Goal: Information Seeking & Learning: Find specific fact

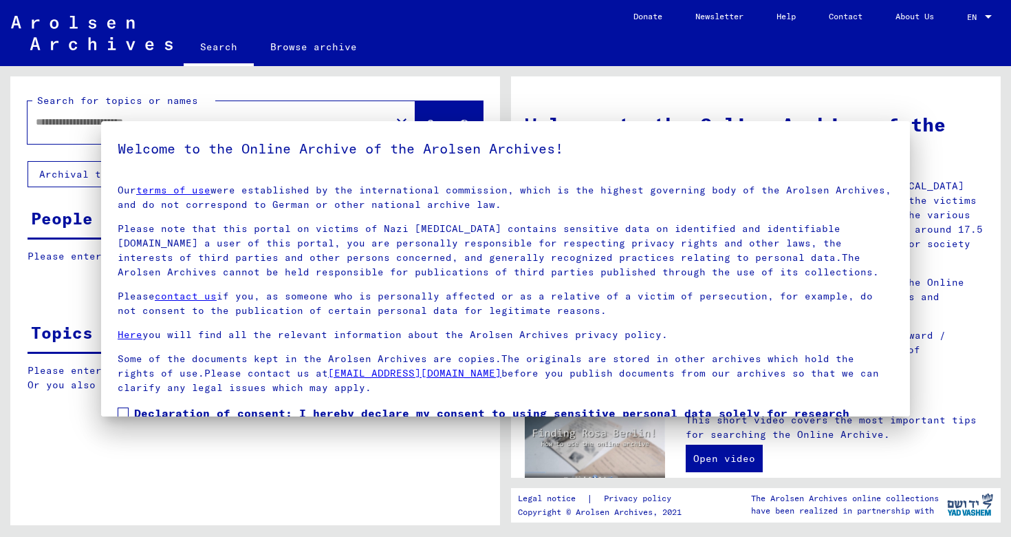
type input "*********"
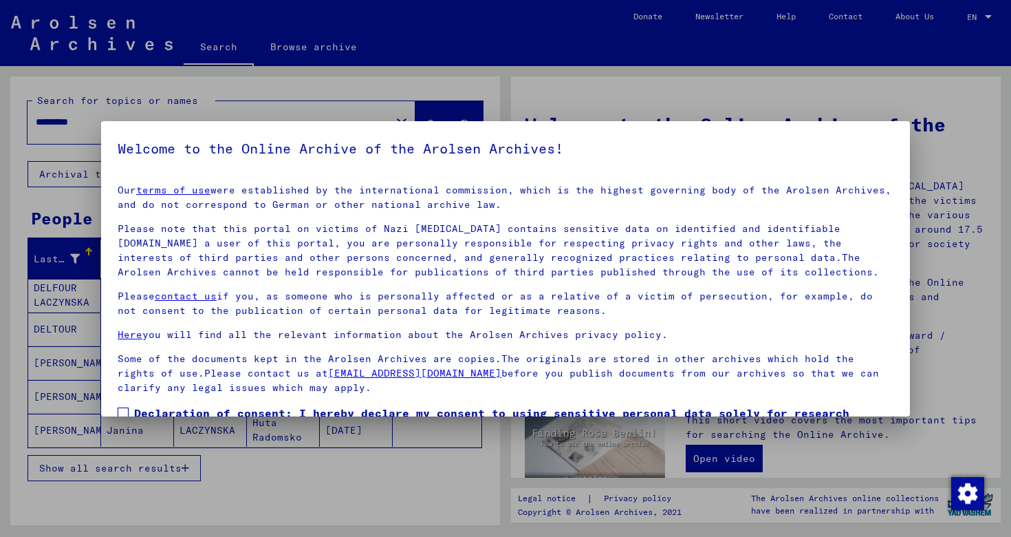
scroll to position [87, 0]
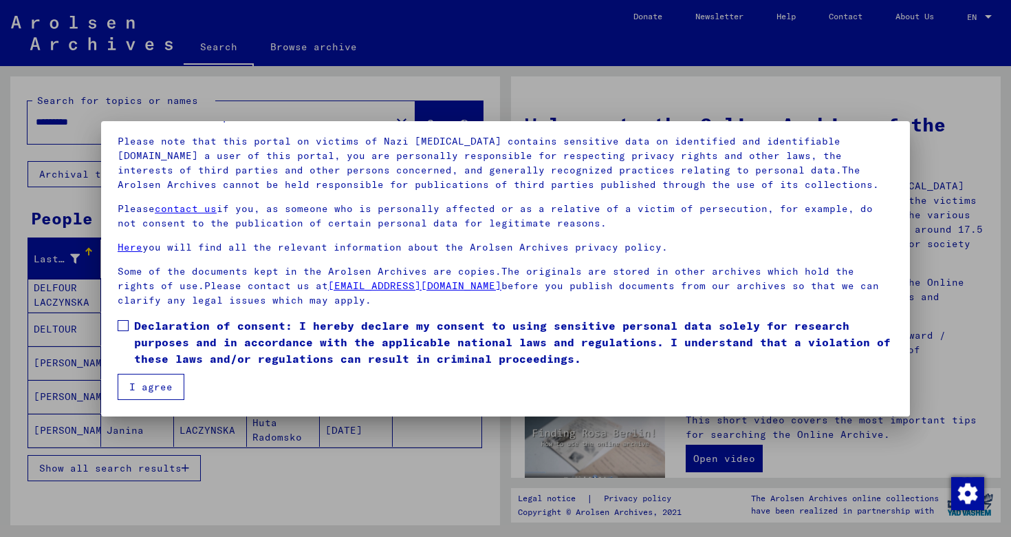
click at [126, 325] on span at bounding box center [123, 325] width 11 height 11
click at [142, 374] on button "I agree" at bounding box center [151, 387] width 67 height 26
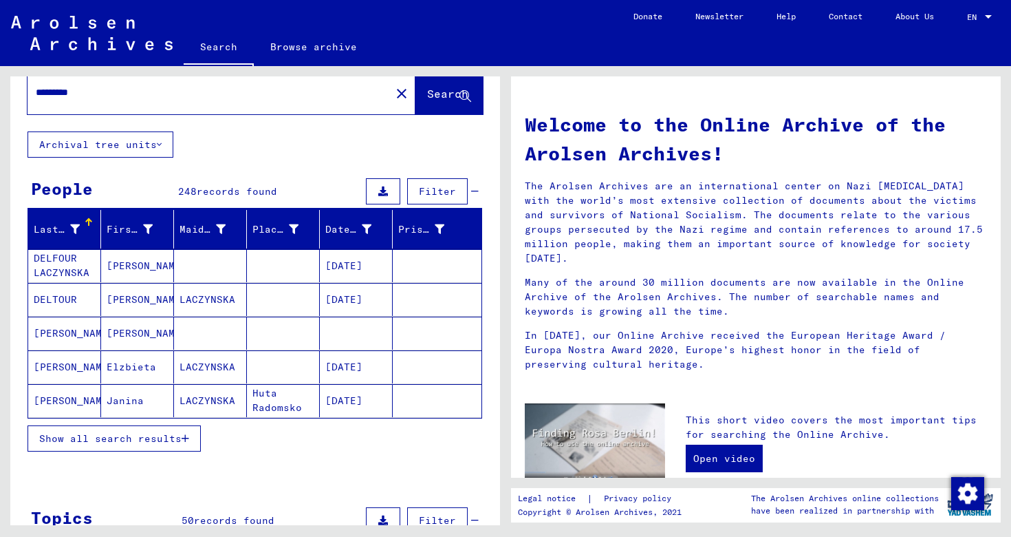
click at [132, 432] on span "Show all search results" at bounding box center [110, 438] width 142 height 12
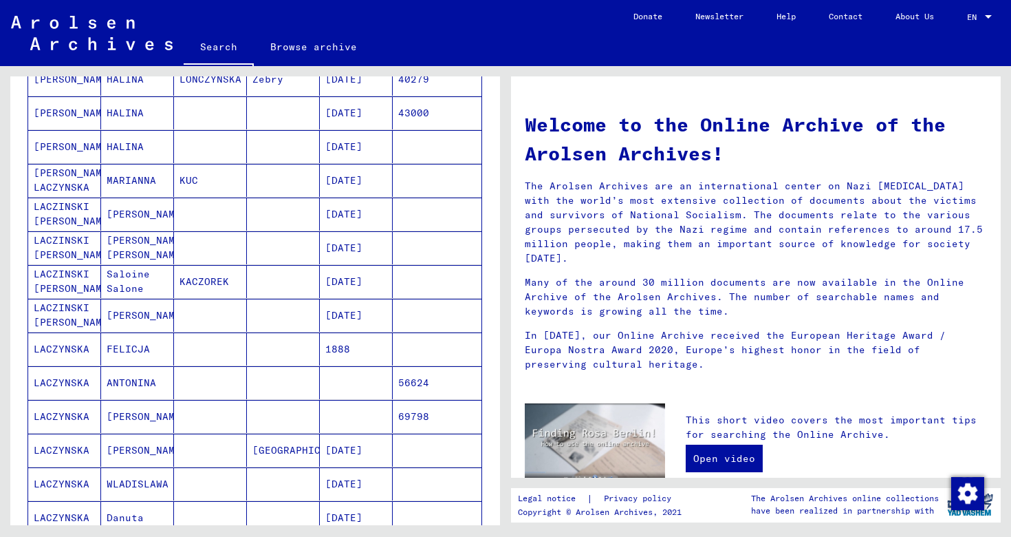
scroll to position [484, 0]
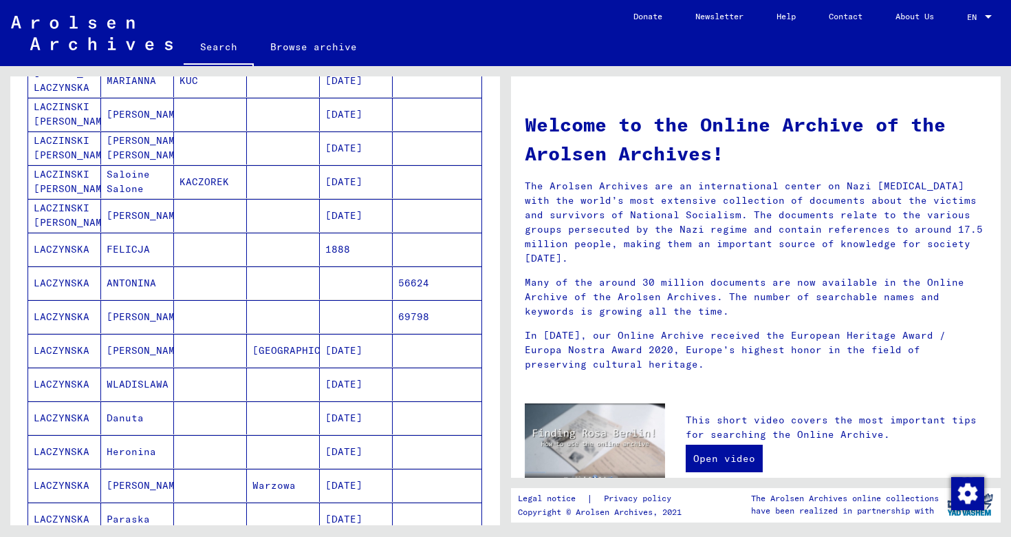
click at [173, 415] on mat-cell "Danuta" at bounding box center [137, 417] width 73 height 33
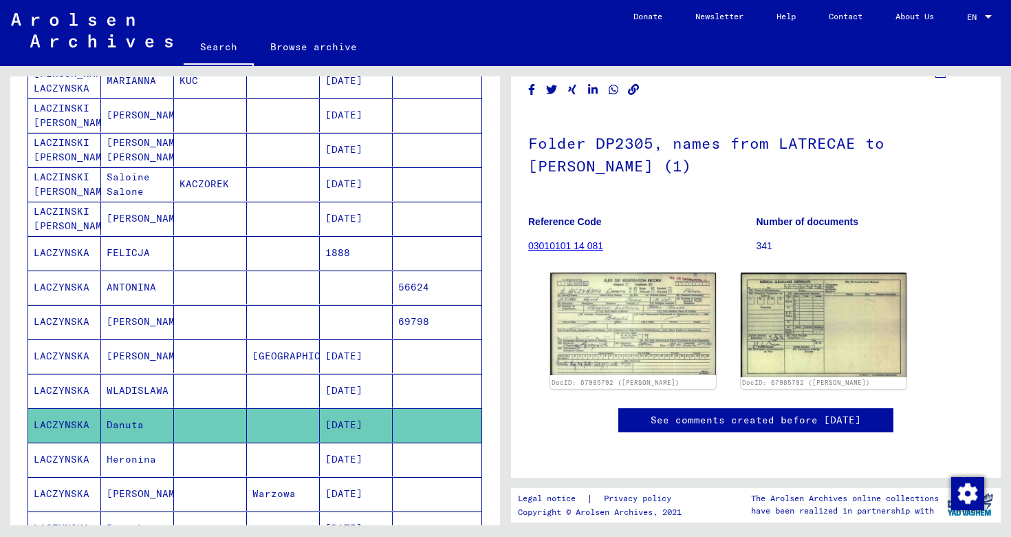
scroll to position [173, 0]
click at [664, 270] on img at bounding box center [633, 323] width 174 height 107
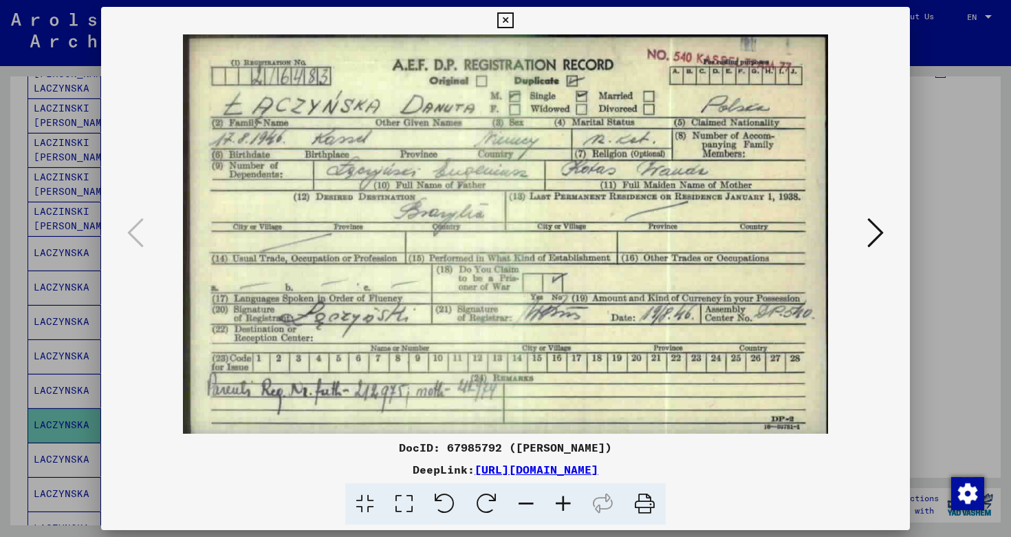
click at [971, 177] on div at bounding box center [505, 268] width 1011 height 537
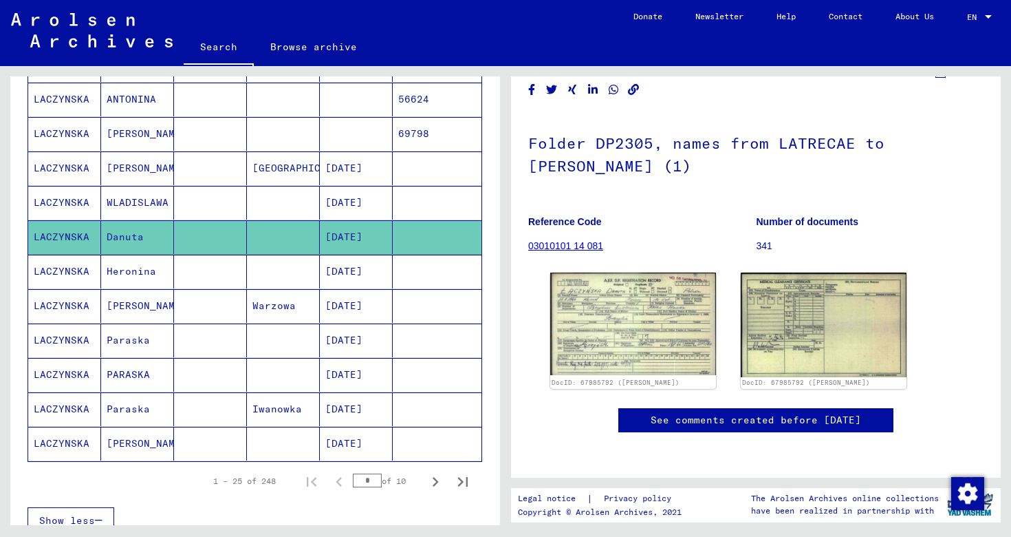
scroll to position [686, 0]
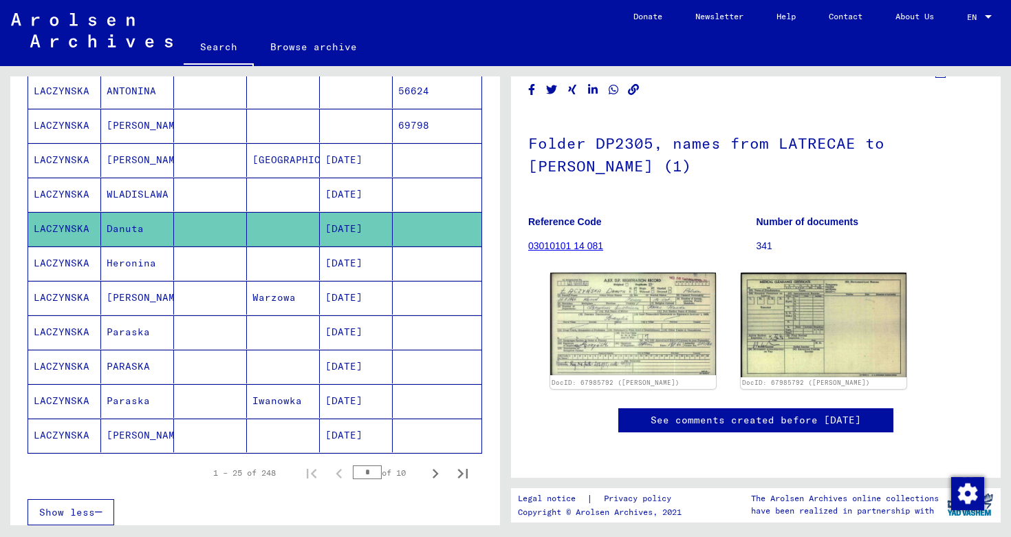
click at [208, 437] on mat-cell at bounding box center [210, 435] width 73 height 34
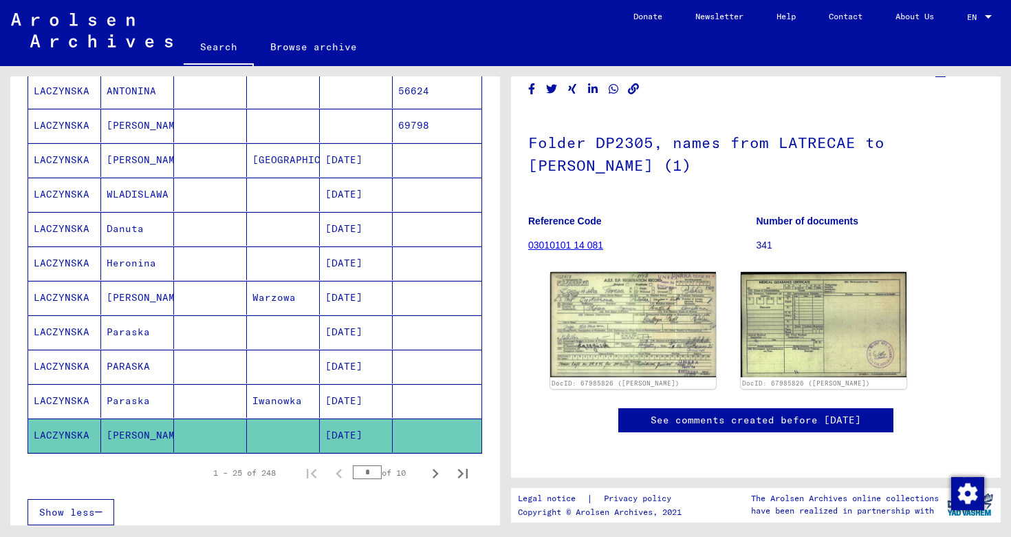
scroll to position [106, 0]
click at [432, 471] on icon "Next page" at bounding box center [435, 473] width 19 height 19
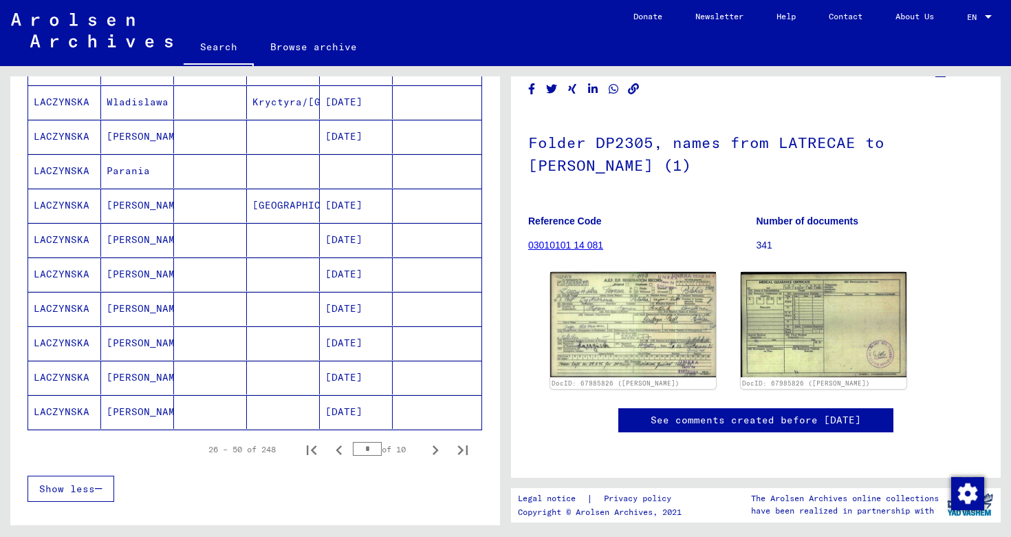
scroll to position [713, 0]
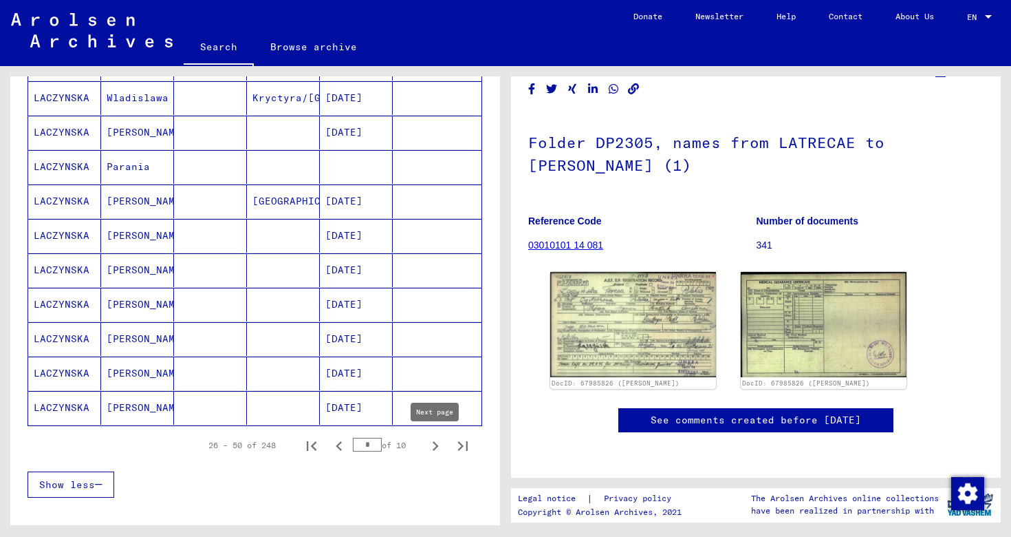
click at [431, 446] on icon "Next page" at bounding box center [435, 445] width 19 height 19
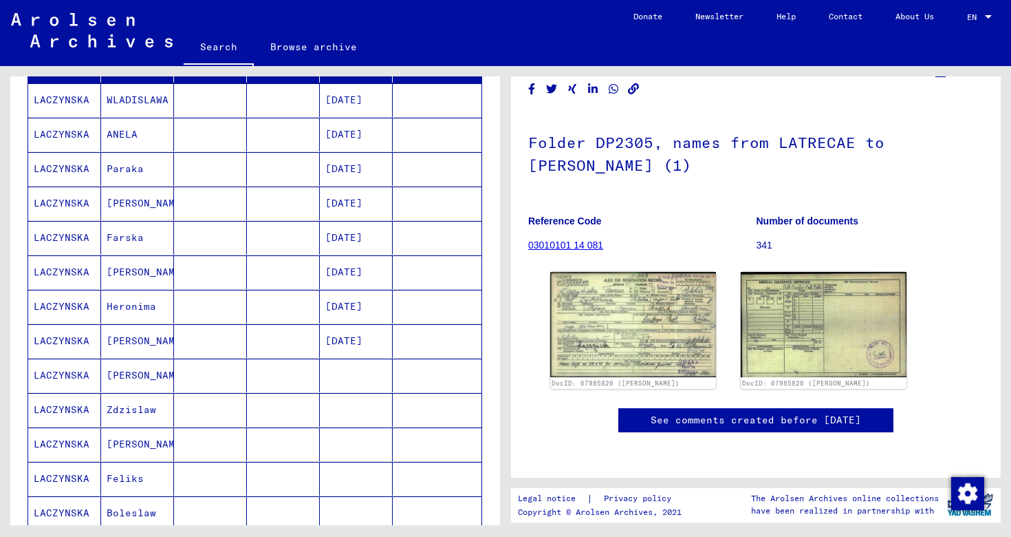
scroll to position [716, 0]
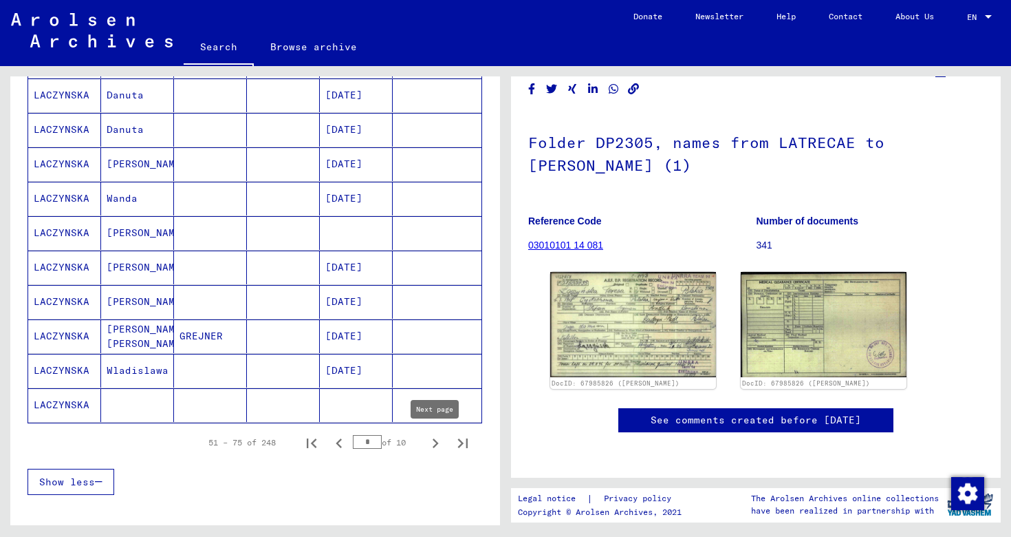
click at [433, 442] on icon "Next page" at bounding box center [435, 442] width 19 height 19
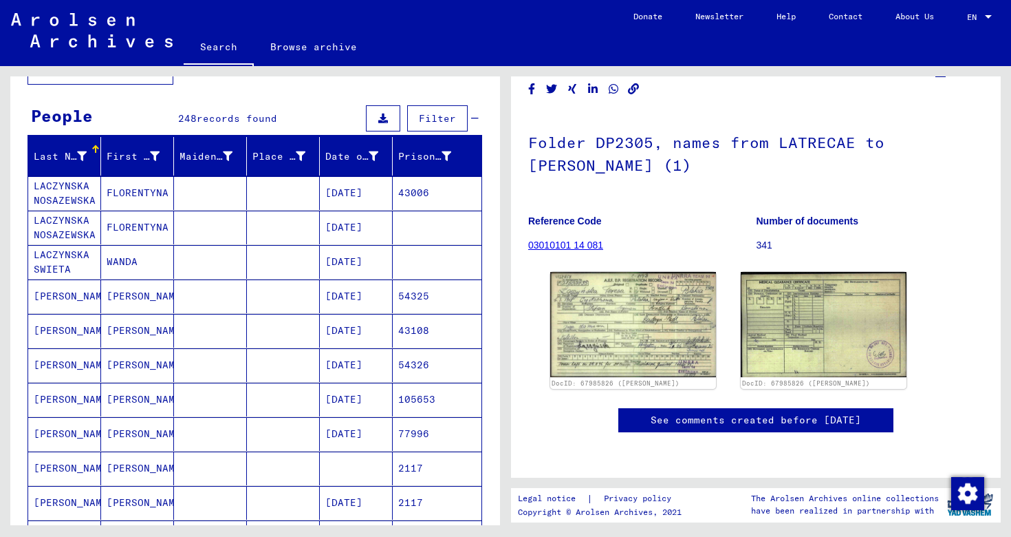
scroll to position [8, 0]
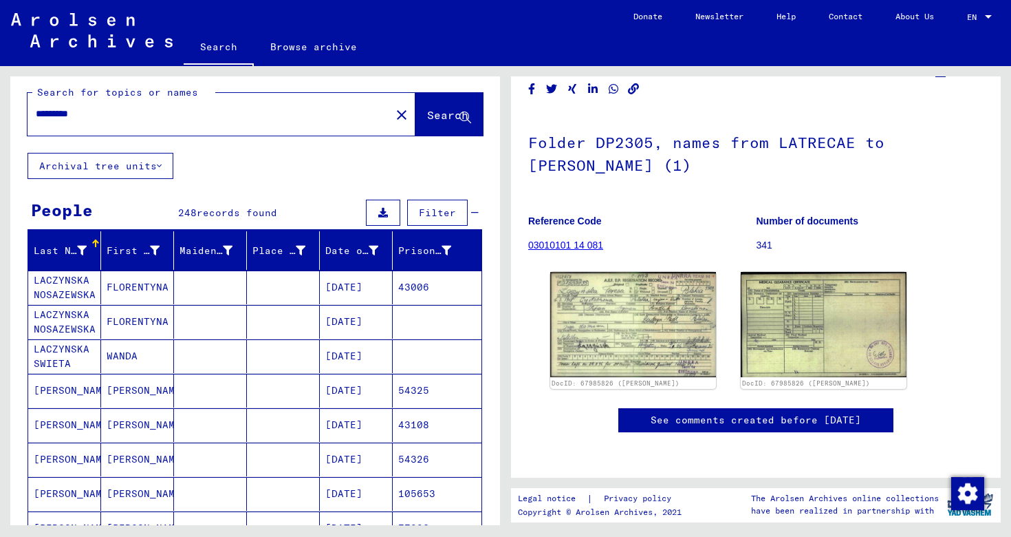
click at [219, 462] on mat-cell at bounding box center [210, 459] width 73 height 34
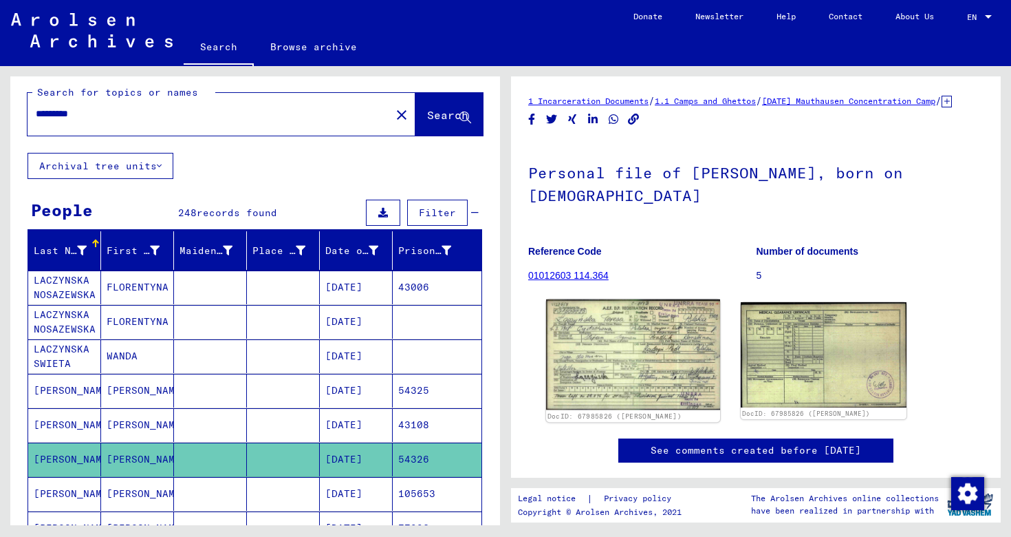
click at [629, 378] on img at bounding box center [633, 354] width 174 height 111
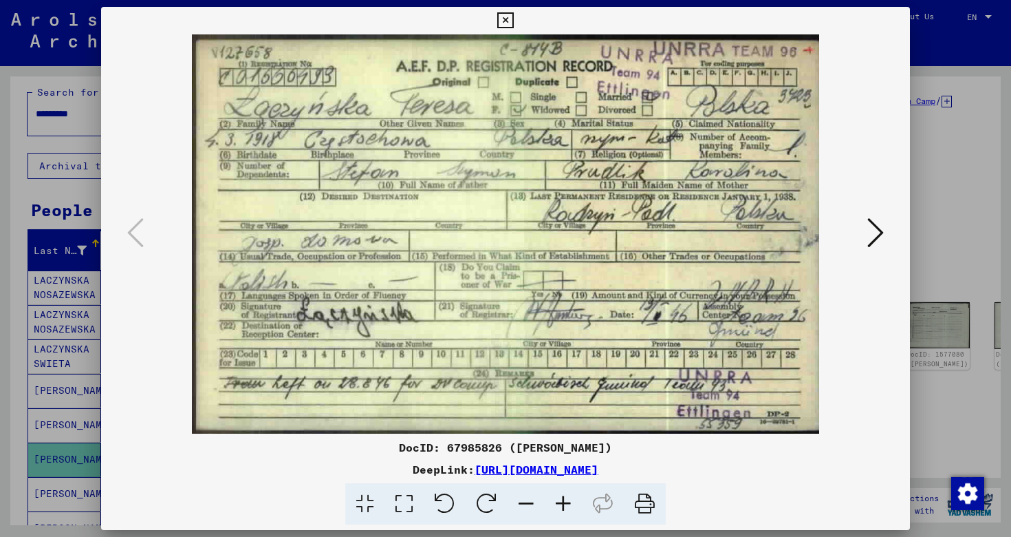
click at [876, 234] on icon at bounding box center [875, 232] width 17 height 33
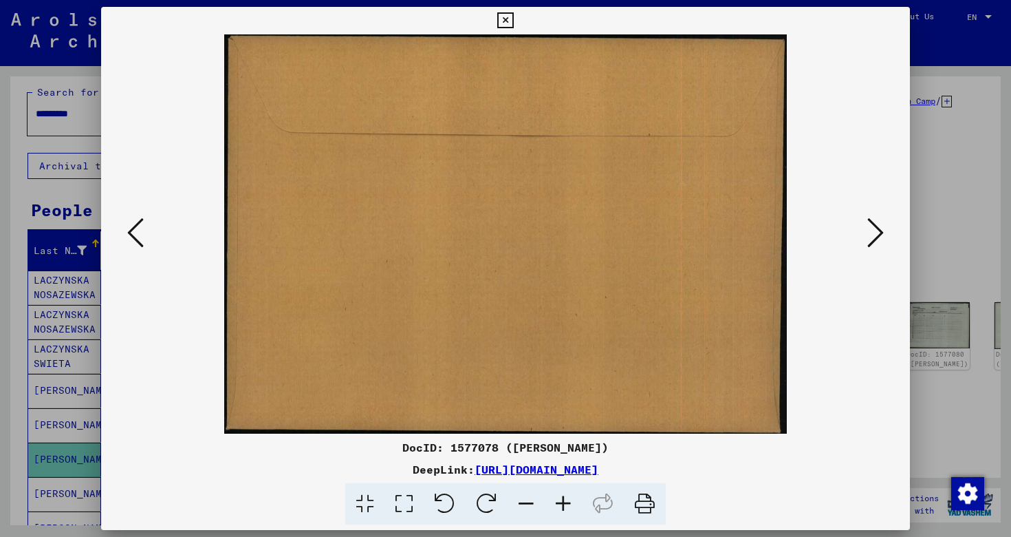
click at [862, 234] on img at bounding box center [505, 233] width 715 height 399
click at [865, 236] on button at bounding box center [875, 233] width 25 height 39
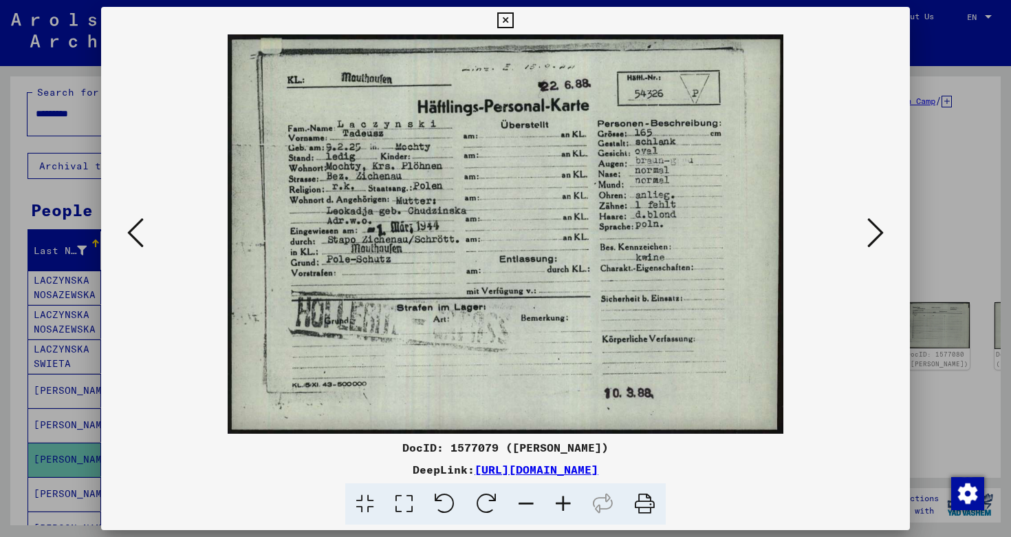
click at [865, 236] on button at bounding box center [875, 233] width 25 height 39
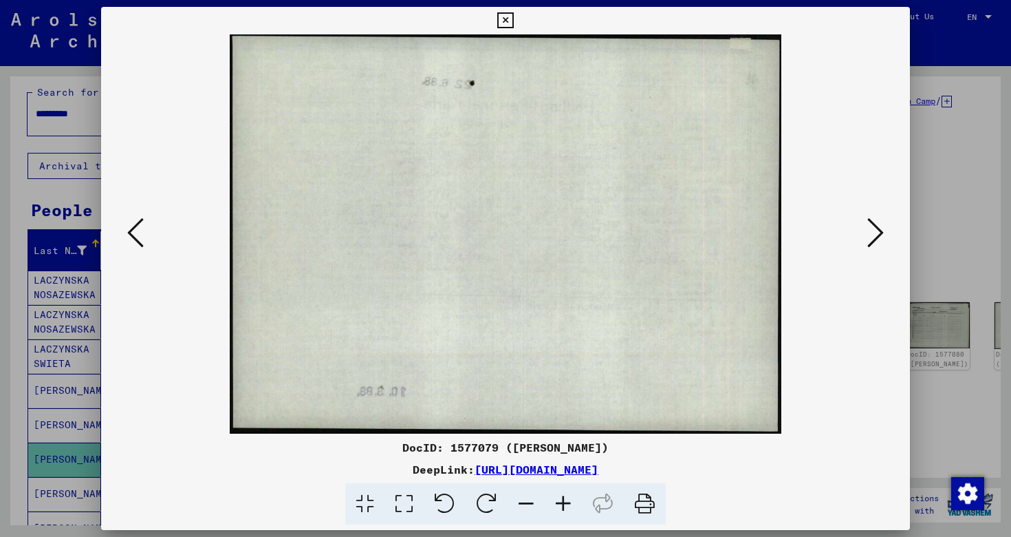
click at [865, 236] on button at bounding box center [875, 233] width 25 height 39
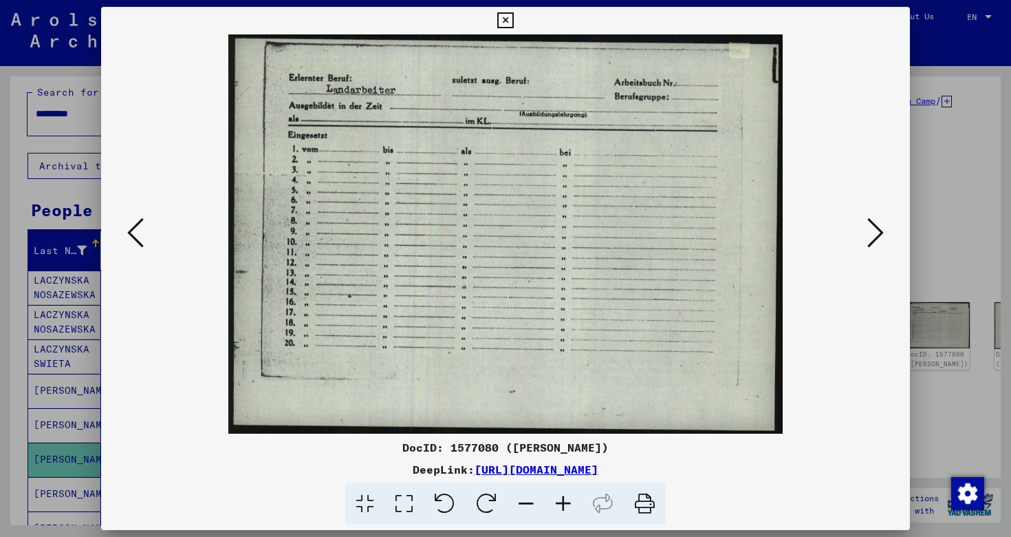
click at [865, 235] on button at bounding box center [875, 233] width 25 height 39
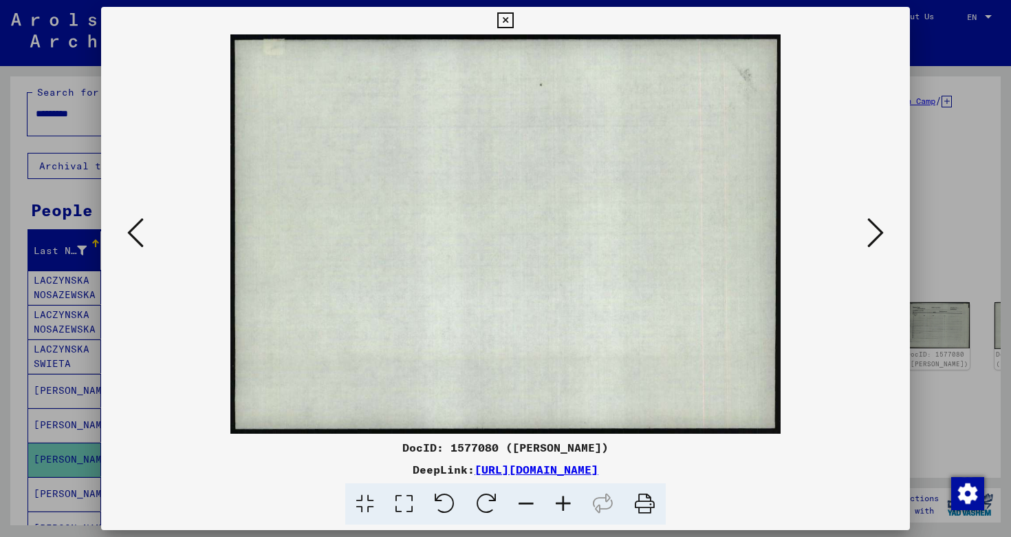
click at [971, 276] on div at bounding box center [505, 268] width 1011 height 537
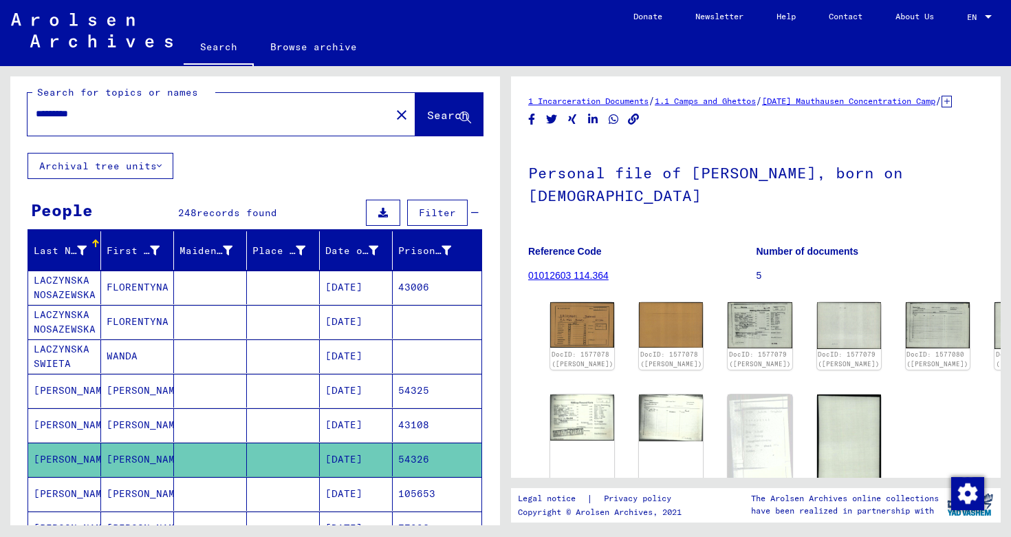
scroll to position [126, 0]
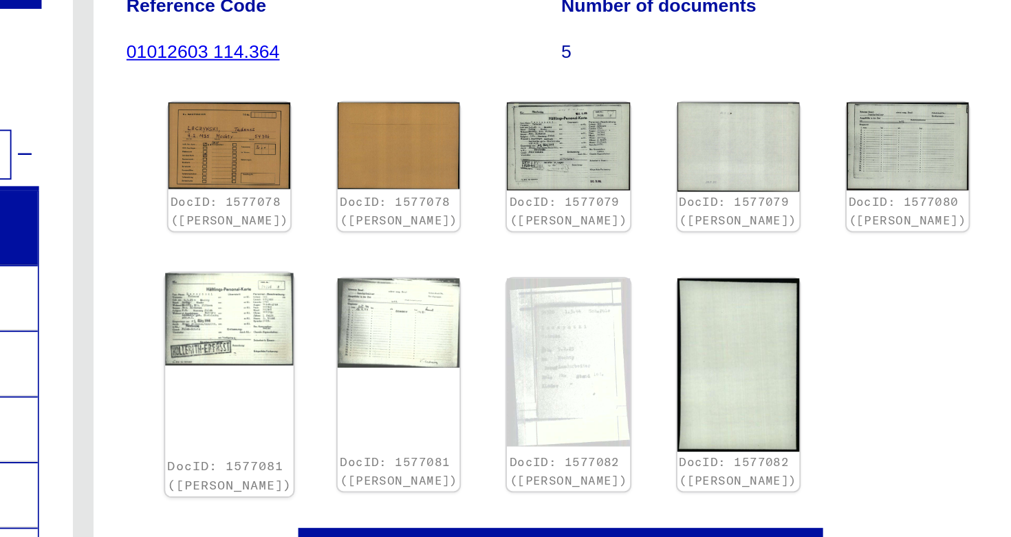
click at [579, 309] on img at bounding box center [582, 298] width 67 height 48
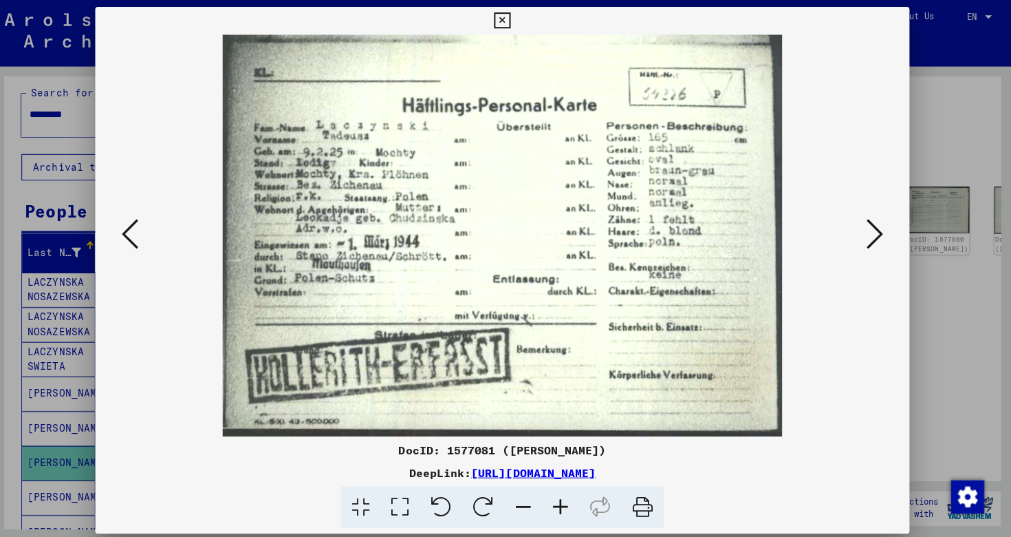
scroll to position [0, 0]
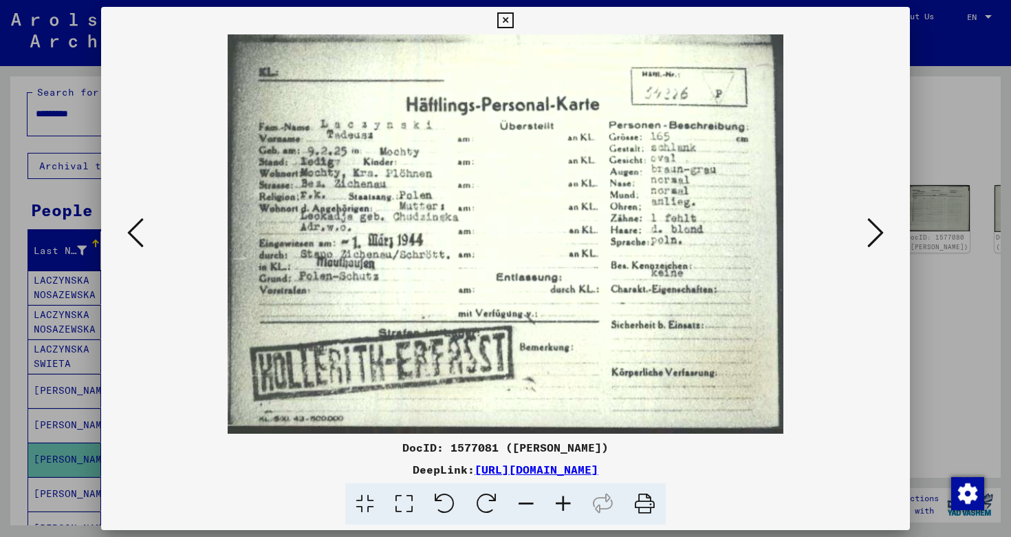
click at [998, 327] on div at bounding box center [505, 268] width 1011 height 537
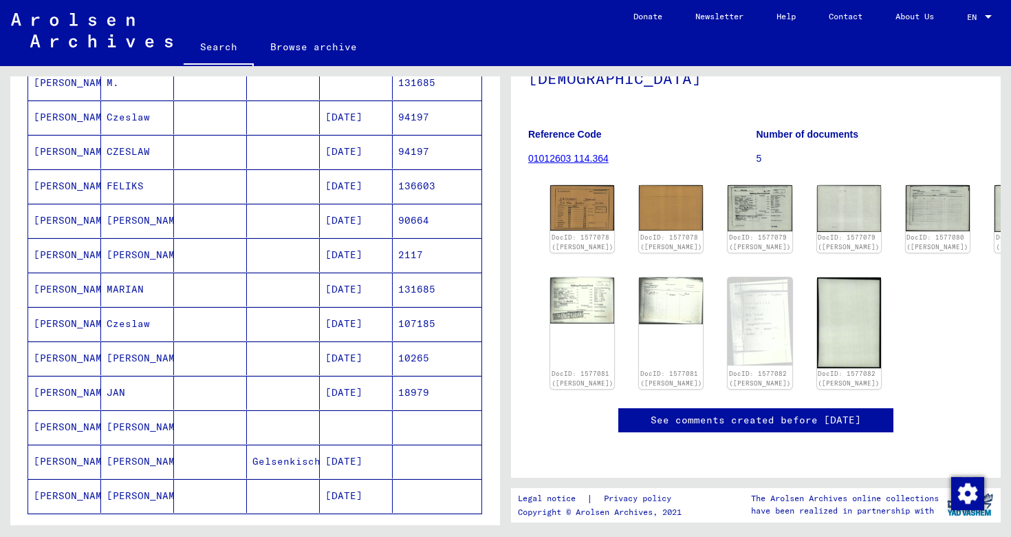
scroll to position [775, 0]
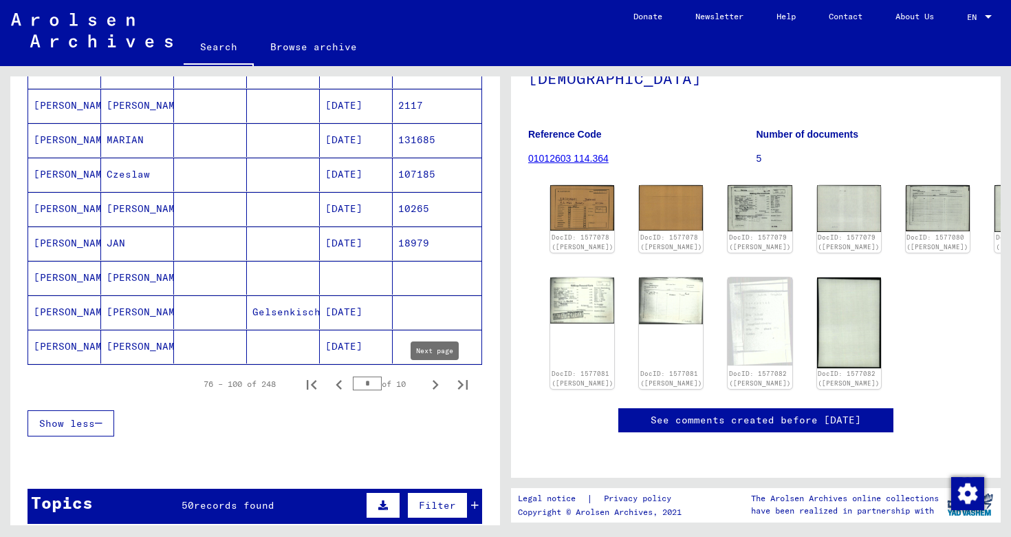
click at [440, 388] on icon "Next page" at bounding box center [435, 384] width 19 height 19
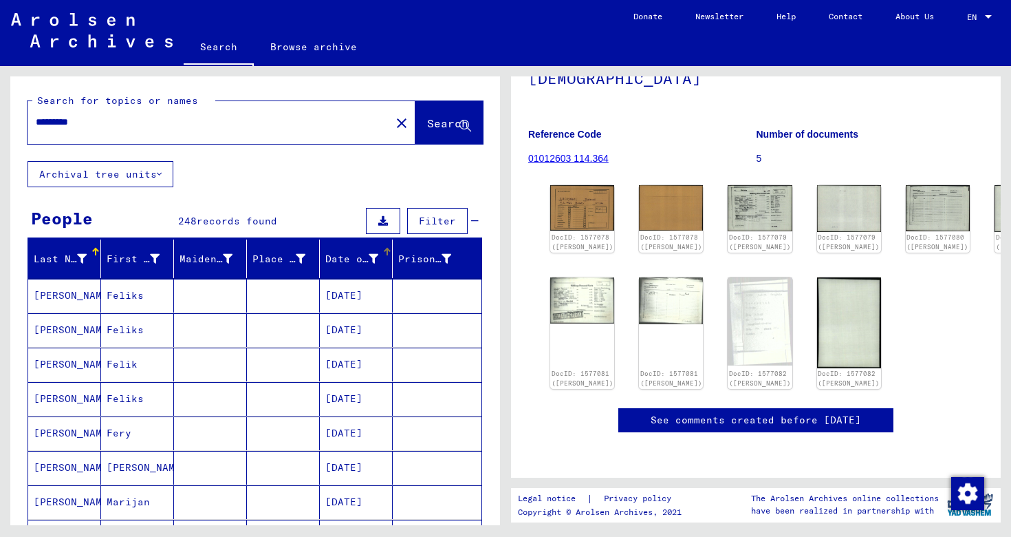
scroll to position [824, 0]
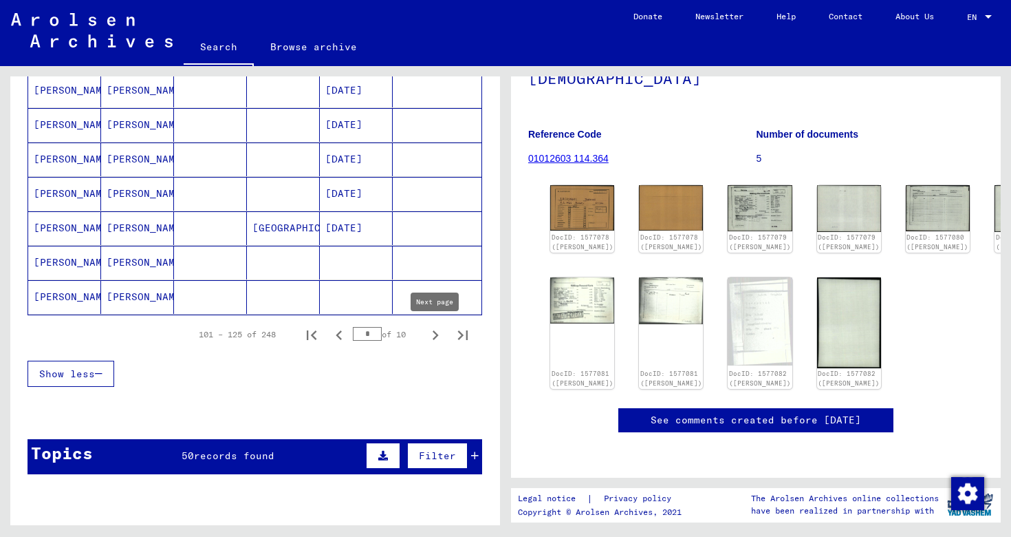
click at [442, 331] on icon "Next page" at bounding box center [435, 334] width 19 height 19
type input "*"
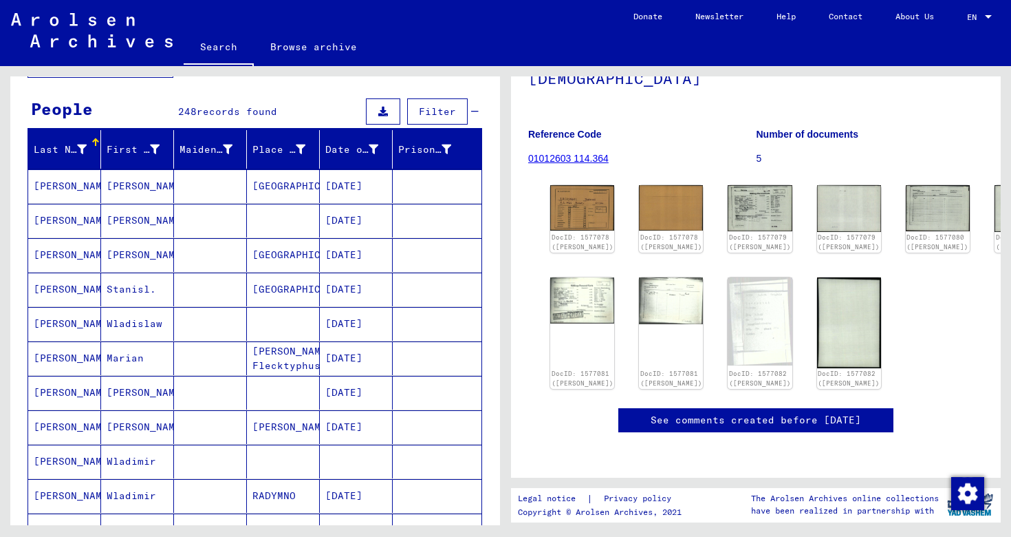
scroll to position [0, 0]
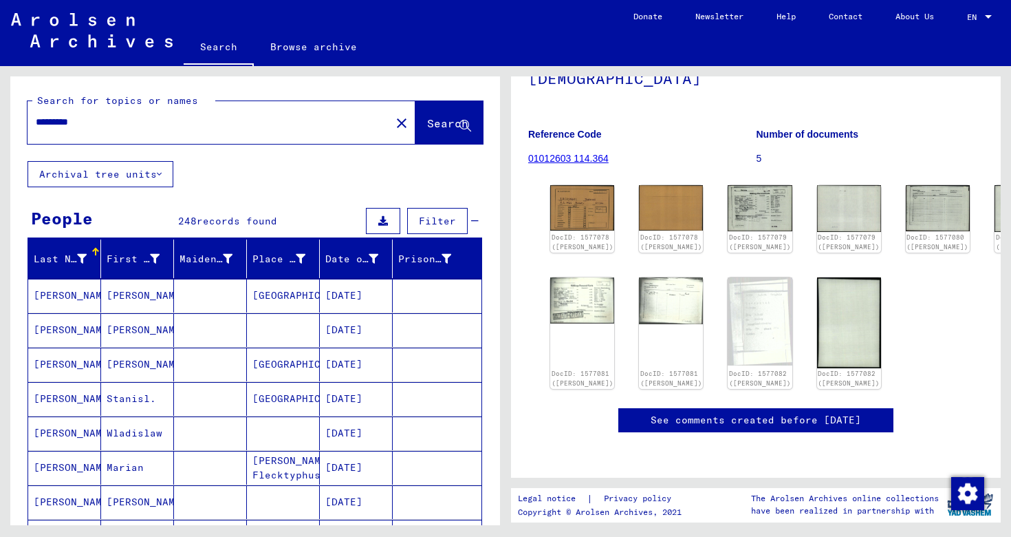
click at [36, 124] on input "*********" at bounding box center [209, 122] width 347 height 14
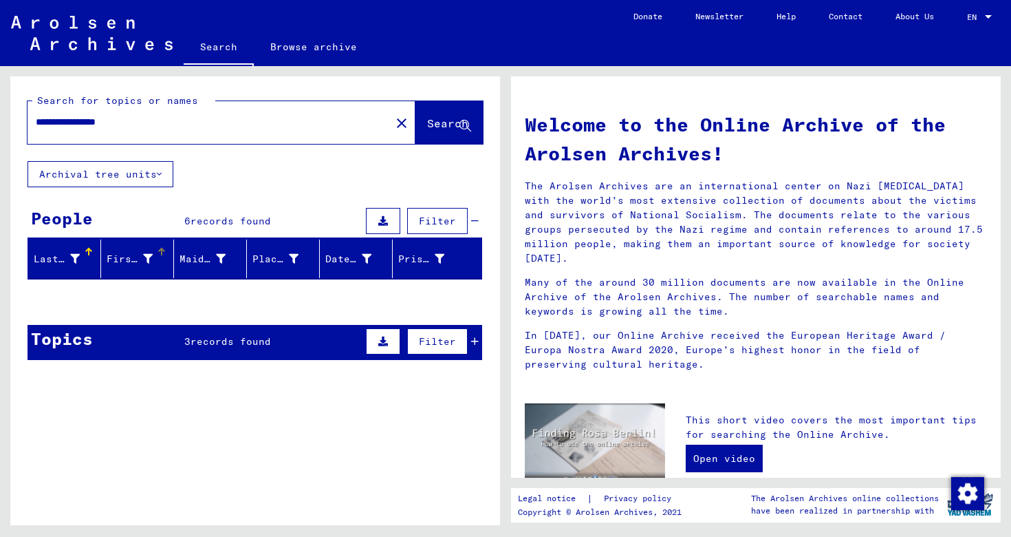
click at [146, 258] on icon at bounding box center [148, 259] width 10 height 10
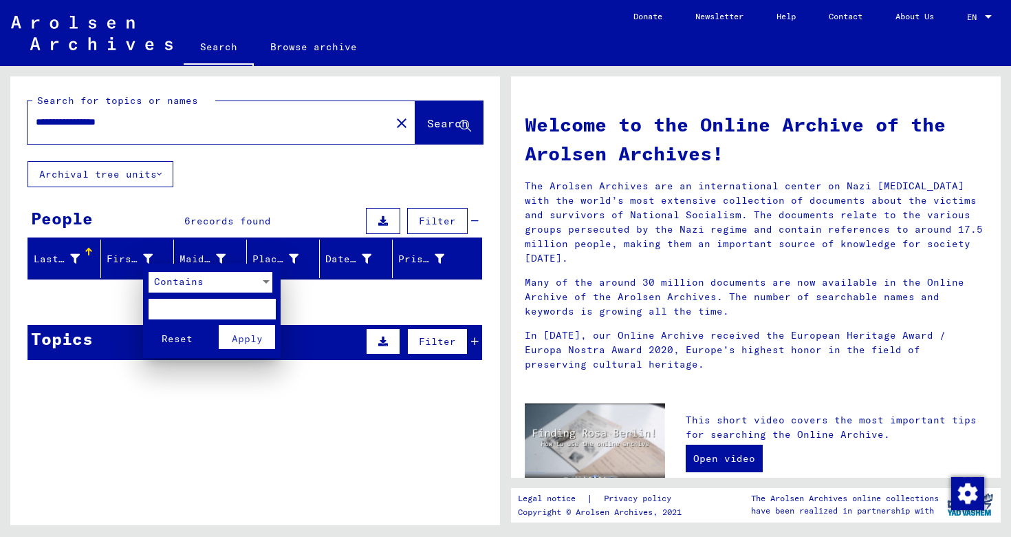
click at [146, 258] on div at bounding box center [505, 268] width 1011 height 537
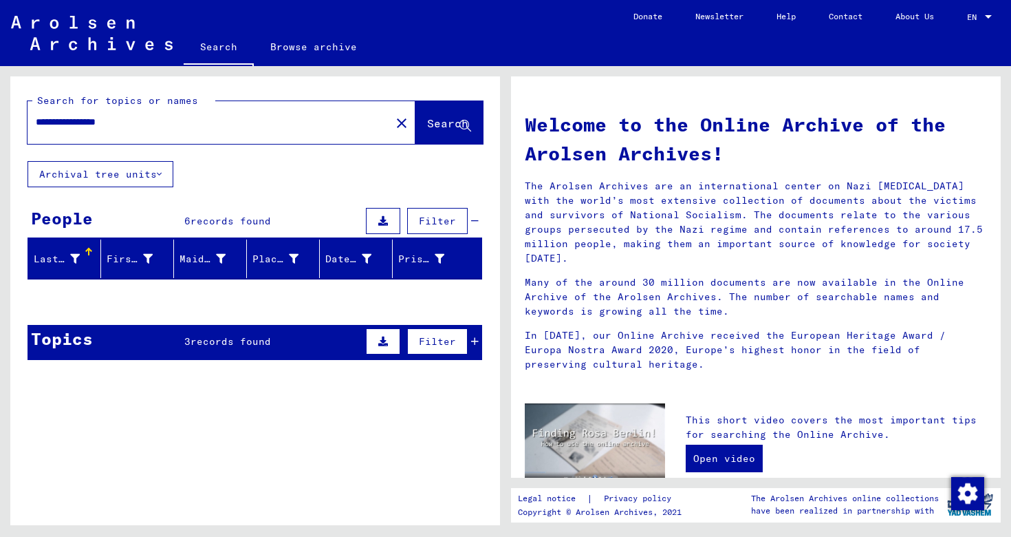
scroll to position [79, 0]
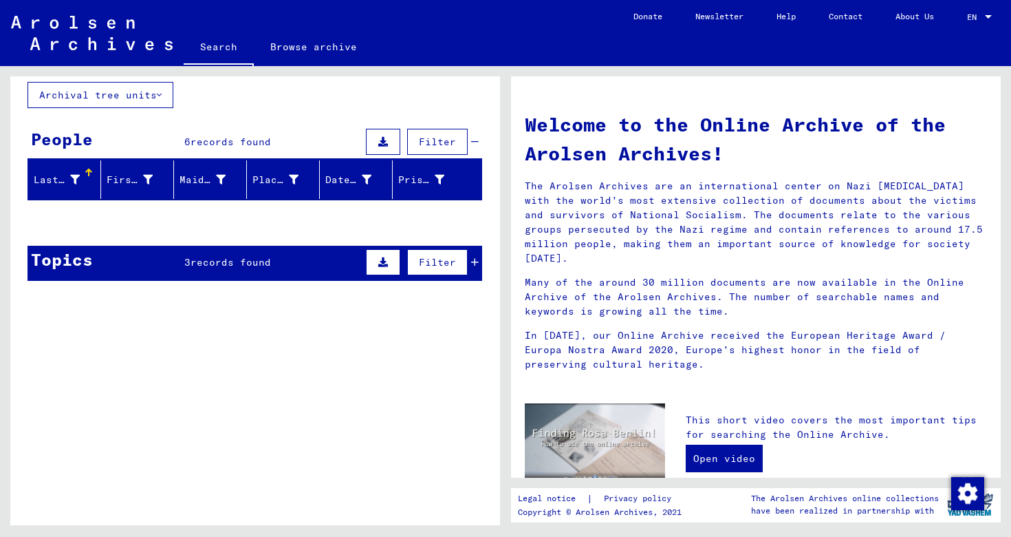
click at [227, 133] on div "People 6 records found Filter" at bounding box center [255, 142] width 455 height 35
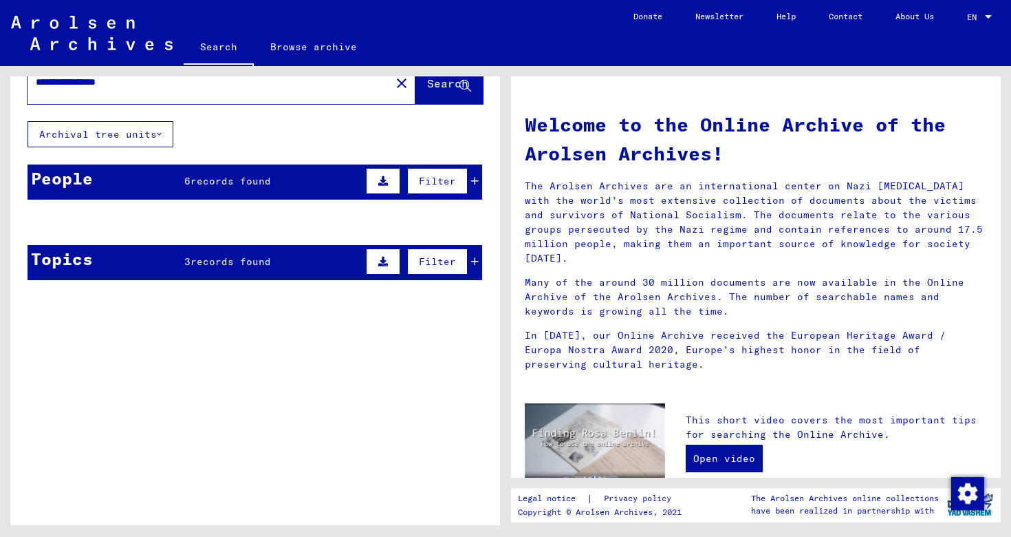
scroll to position [39, 0]
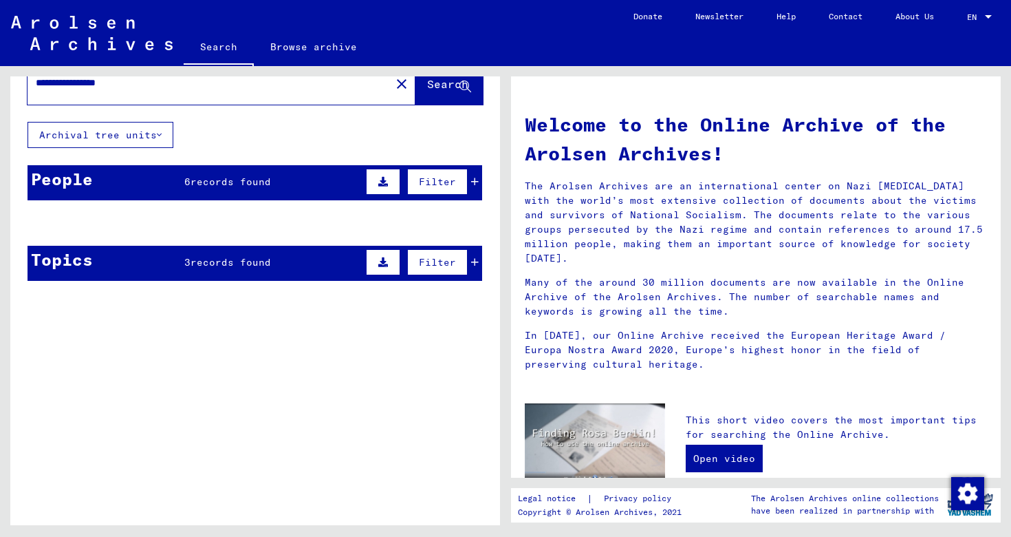
click at [223, 186] on span "records found" at bounding box center [231, 181] width 80 height 12
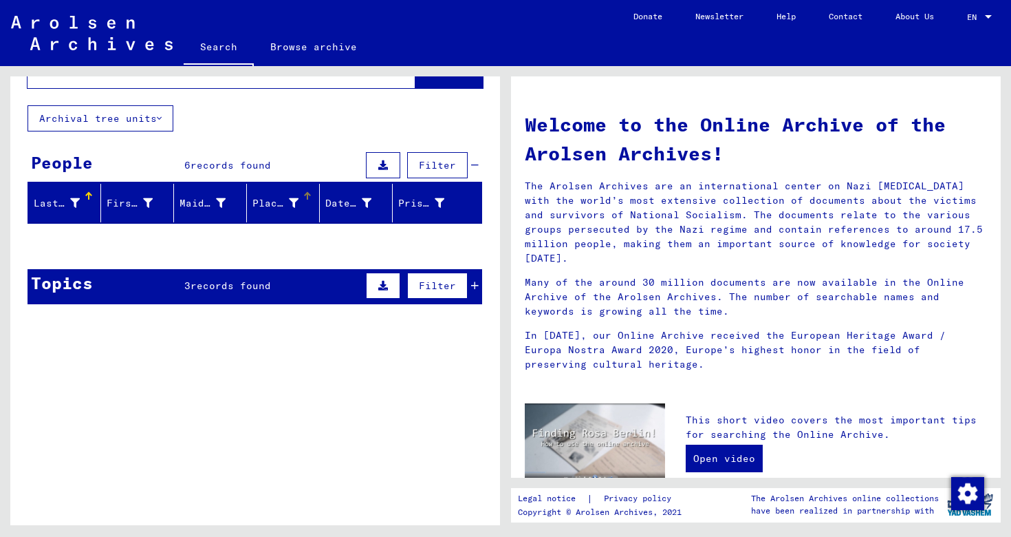
scroll to position [79, 0]
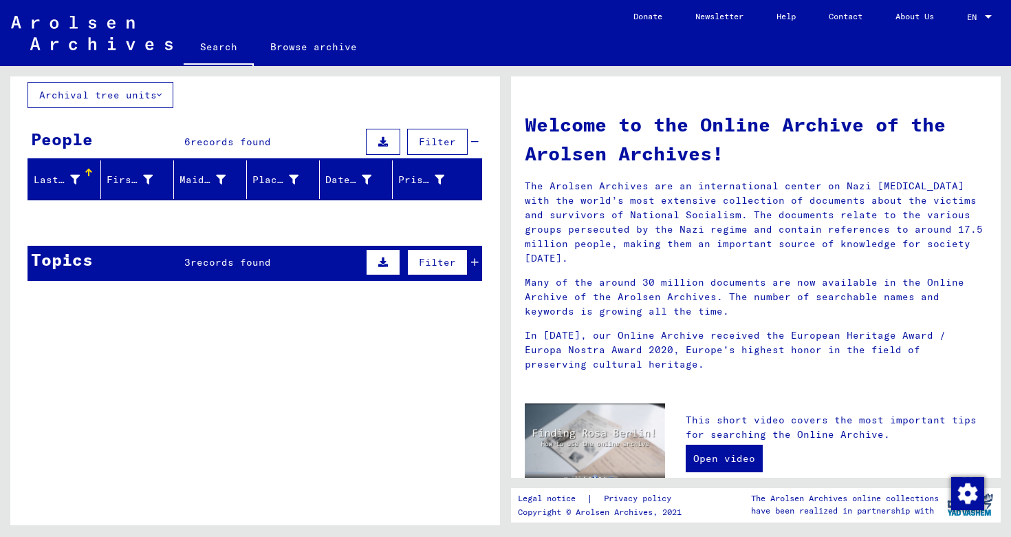
click at [144, 91] on button "Archival tree units" at bounding box center [101, 95] width 146 height 26
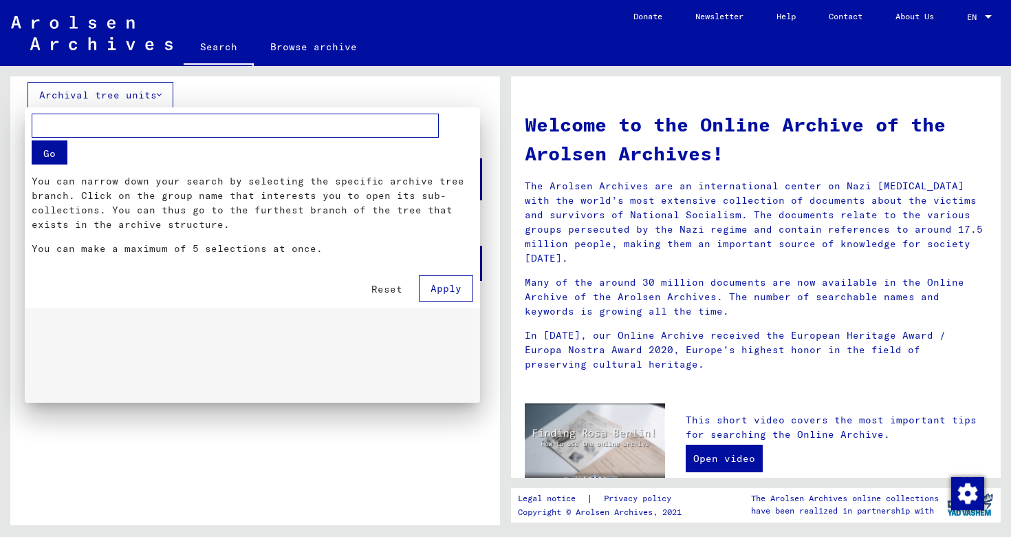
click at [448, 296] on button "Apply" at bounding box center [446, 288] width 54 height 26
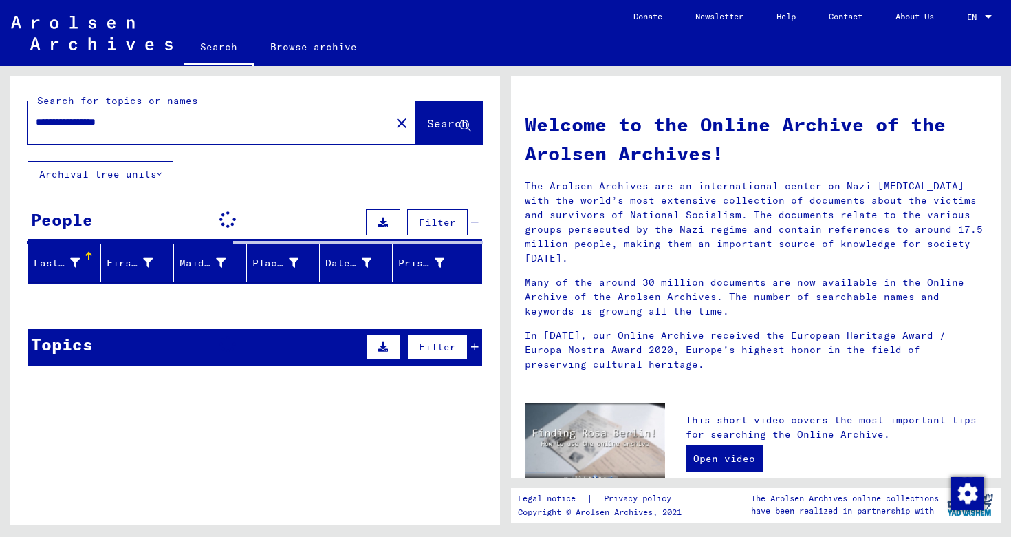
scroll to position [0, 0]
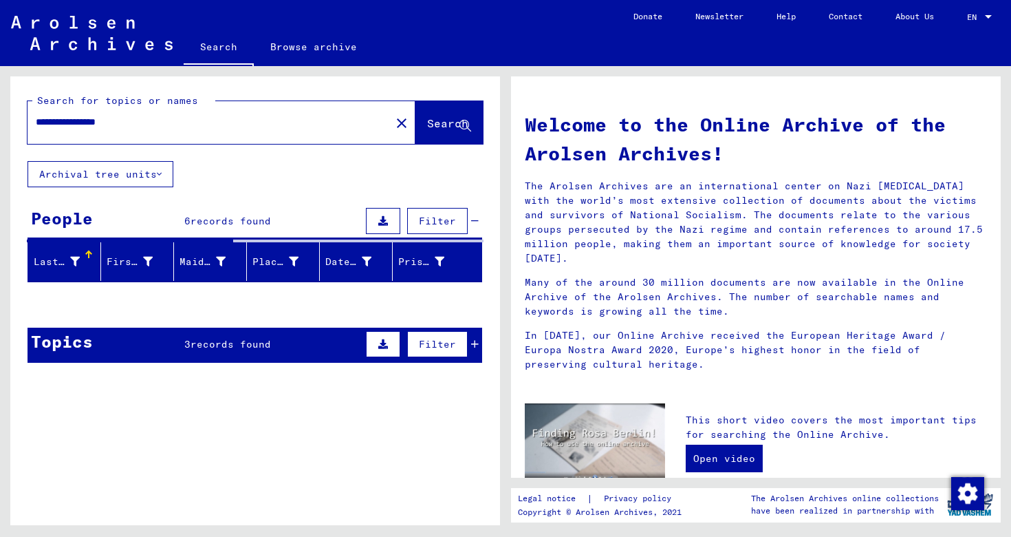
click at [241, 343] on span "records found" at bounding box center [231, 344] width 80 height 12
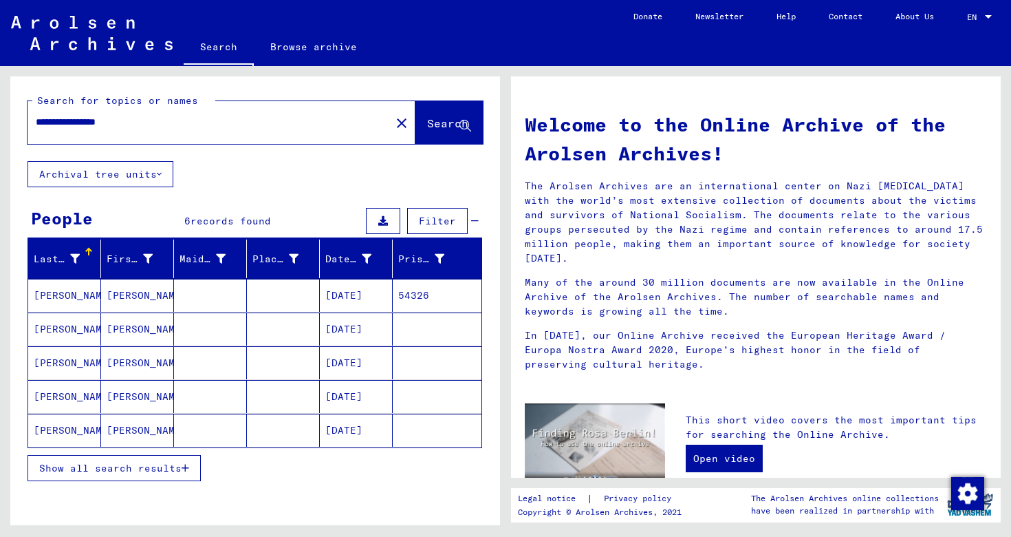
click at [234, 296] on mat-cell at bounding box center [210, 295] width 73 height 33
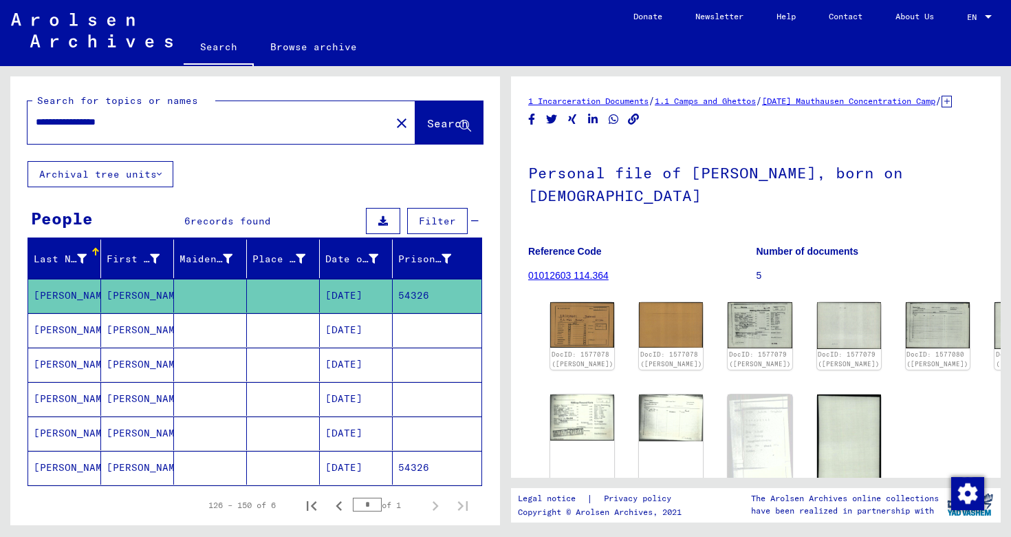
click at [221, 365] on mat-cell at bounding box center [210, 364] width 73 height 34
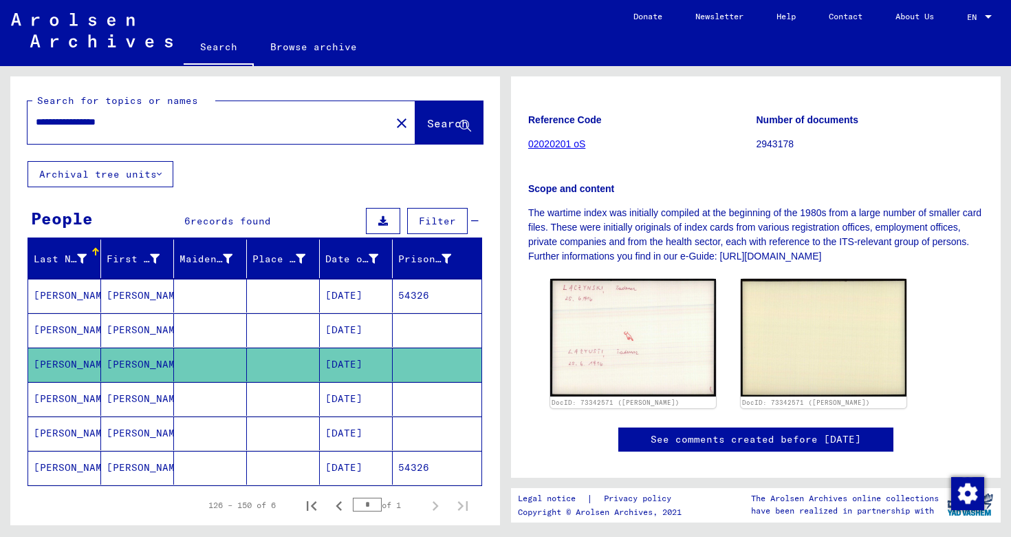
scroll to position [303, 0]
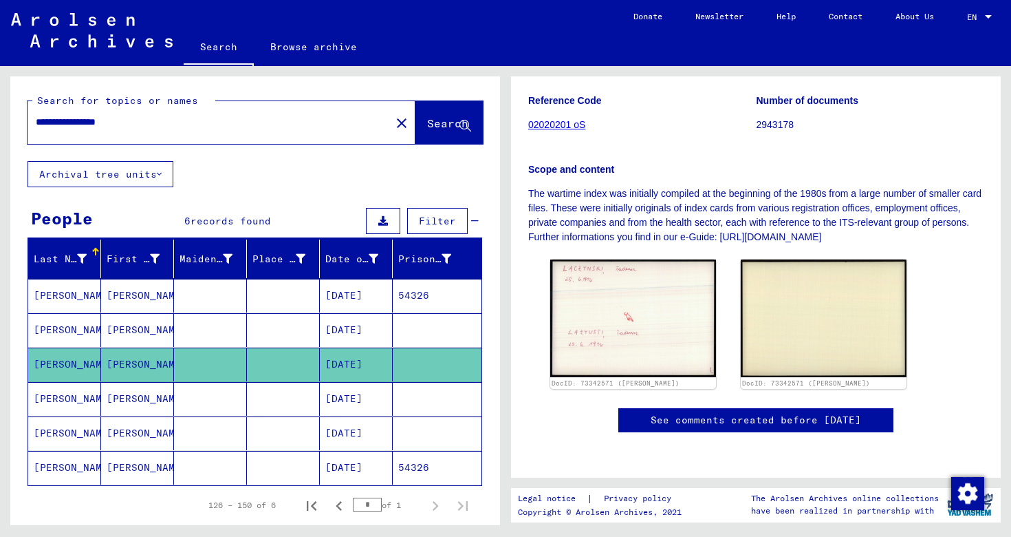
click at [360, 400] on mat-cell "[DATE]" at bounding box center [356, 399] width 73 height 34
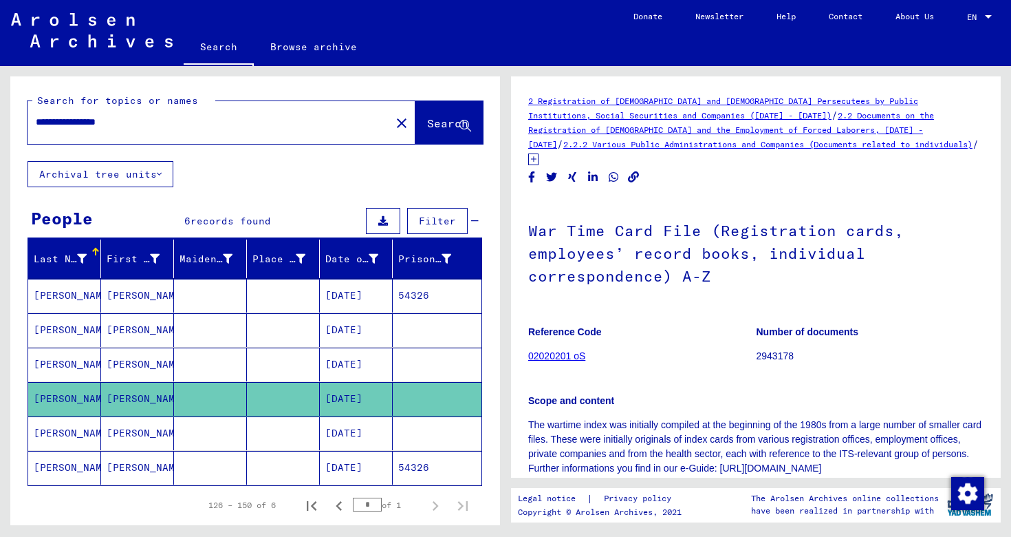
click at [366, 459] on mat-cell "[DATE]" at bounding box center [356, 468] width 73 height 34
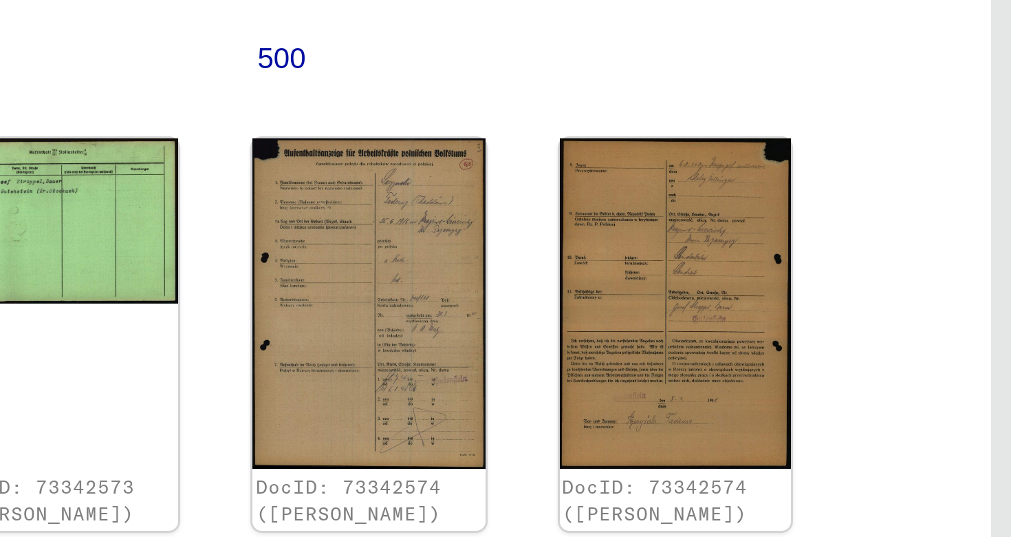
scroll to position [67, 0]
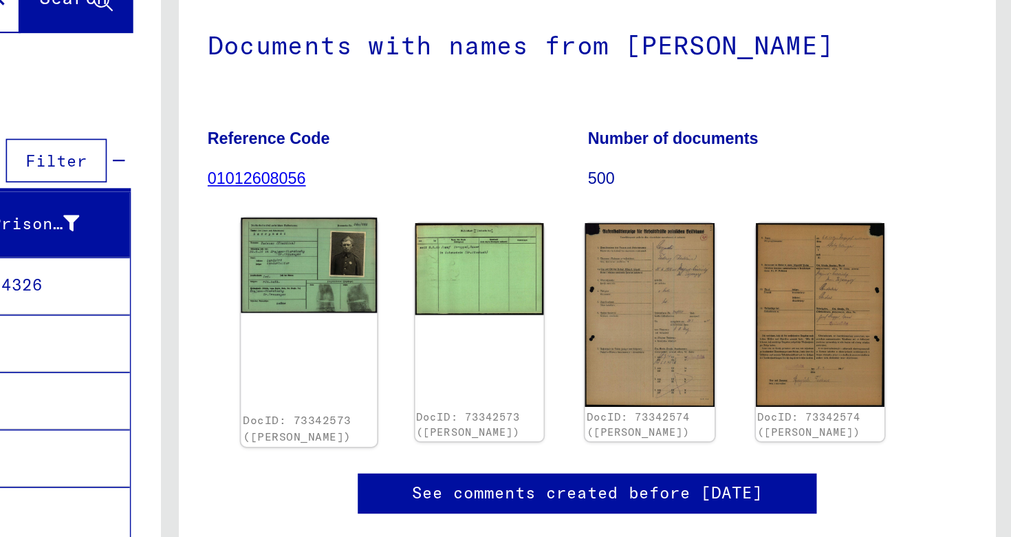
click at [598, 259] on img at bounding box center [588, 283] width 81 height 57
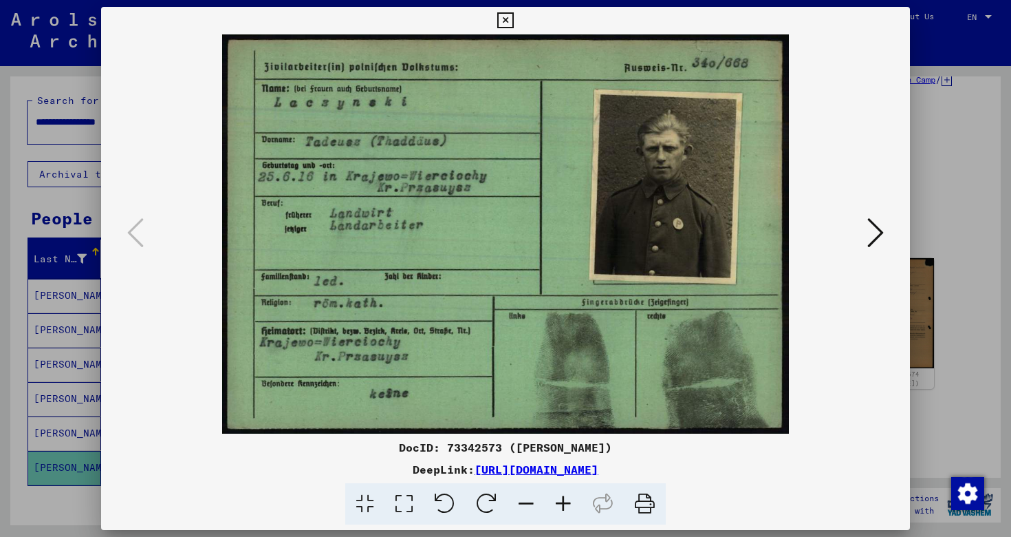
click at [880, 229] on icon at bounding box center [875, 232] width 17 height 33
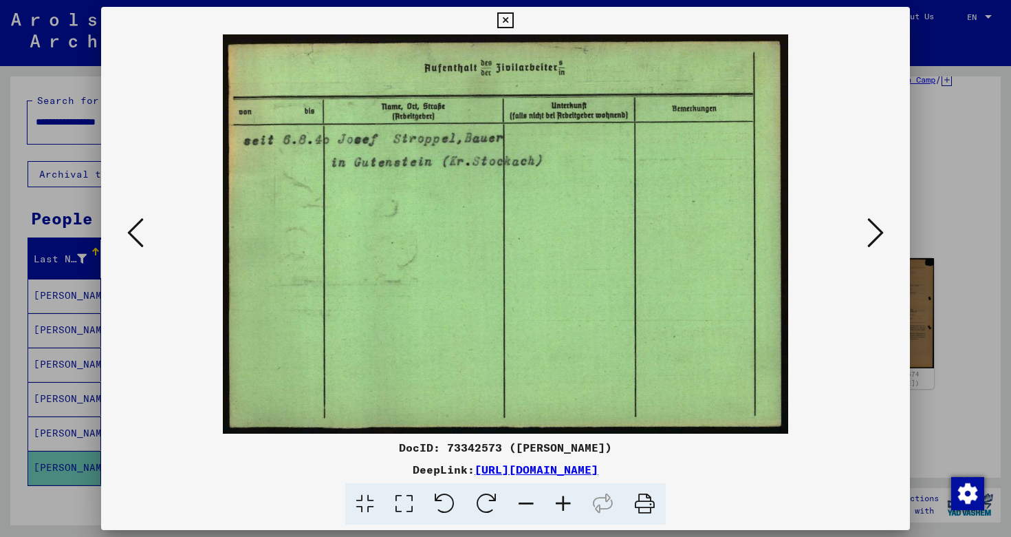
click at [880, 229] on icon at bounding box center [875, 232] width 17 height 33
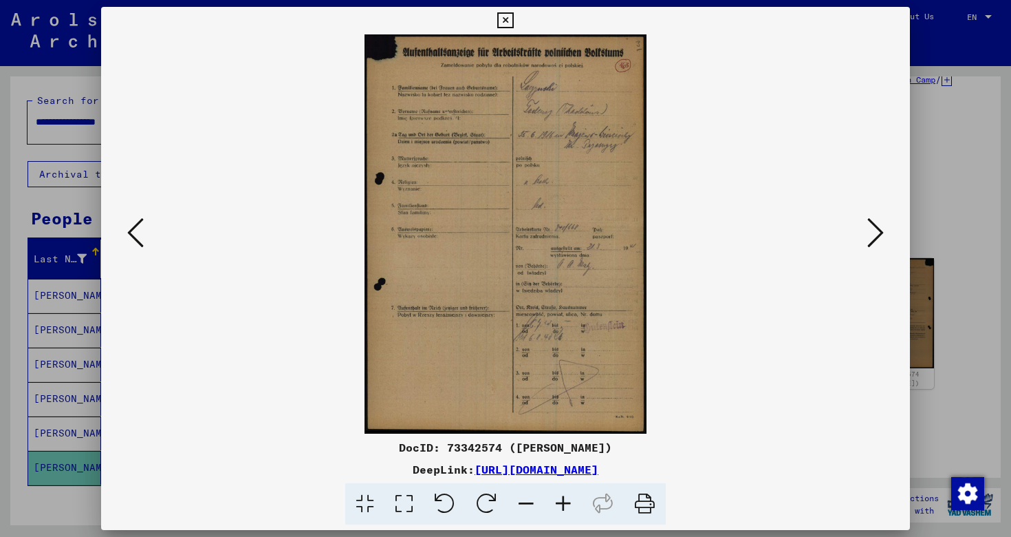
click at [880, 229] on icon at bounding box center [875, 232] width 17 height 33
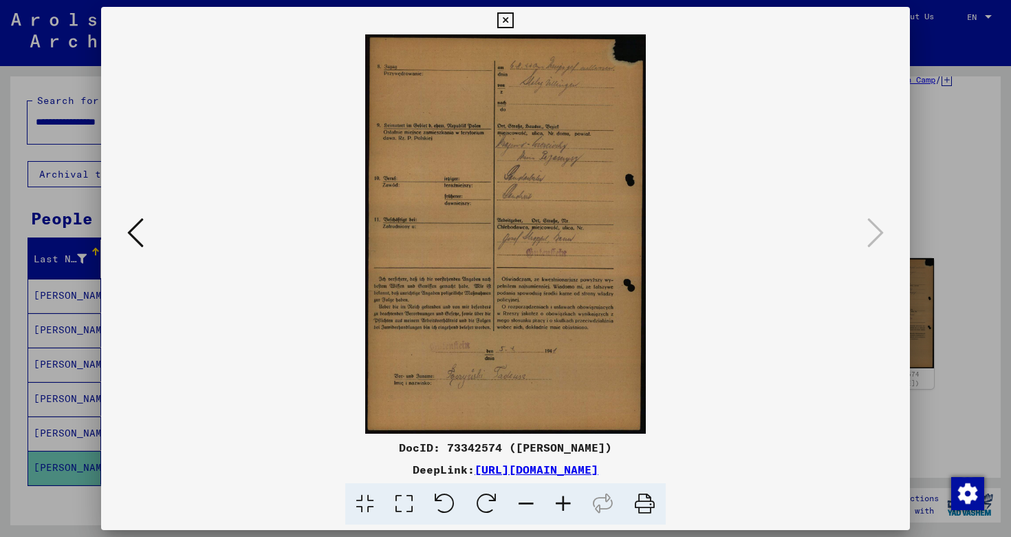
click at [139, 233] on icon at bounding box center [135, 232] width 17 height 33
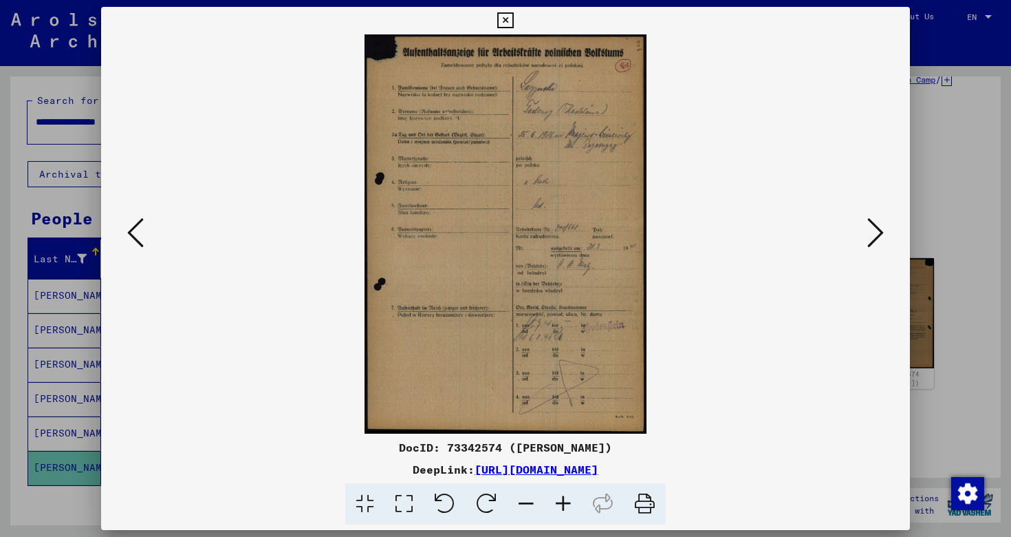
click at [139, 233] on icon at bounding box center [135, 232] width 17 height 33
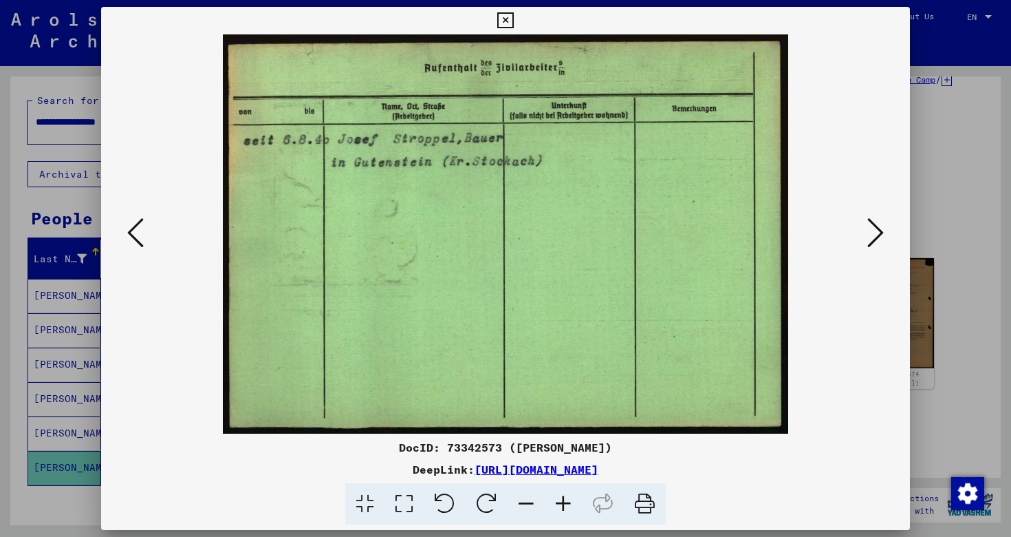
click at [139, 233] on icon at bounding box center [135, 232] width 17 height 33
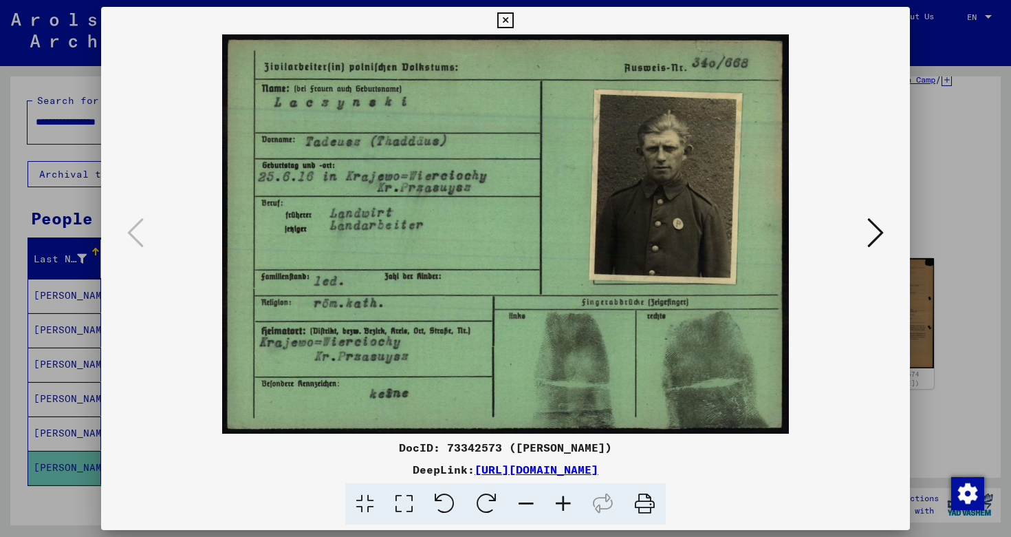
click at [966, 169] on div at bounding box center [505, 268] width 1011 height 537
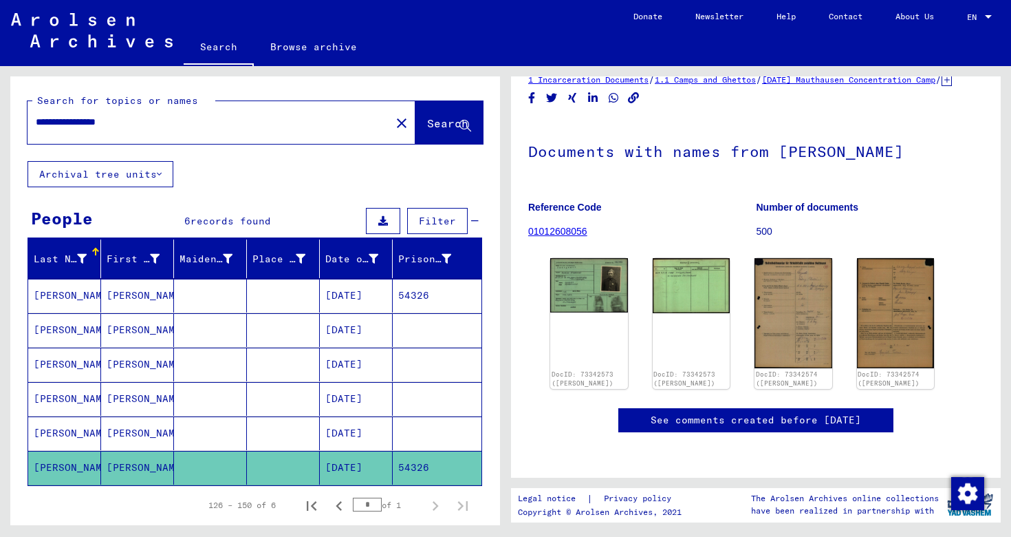
click at [202, 301] on mat-cell at bounding box center [210, 296] width 73 height 34
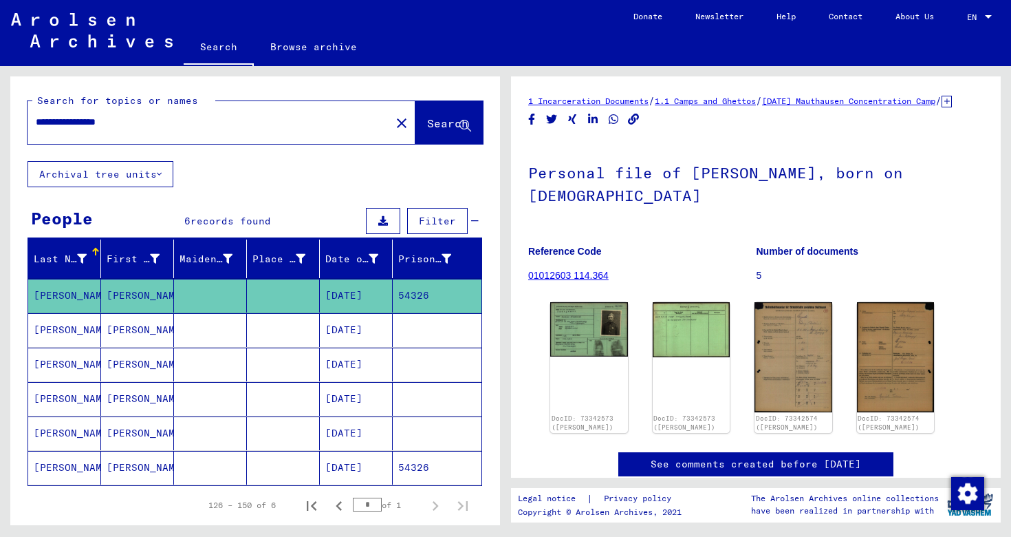
click at [211, 343] on mat-cell at bounding box center [210, 330] width 73 height 34
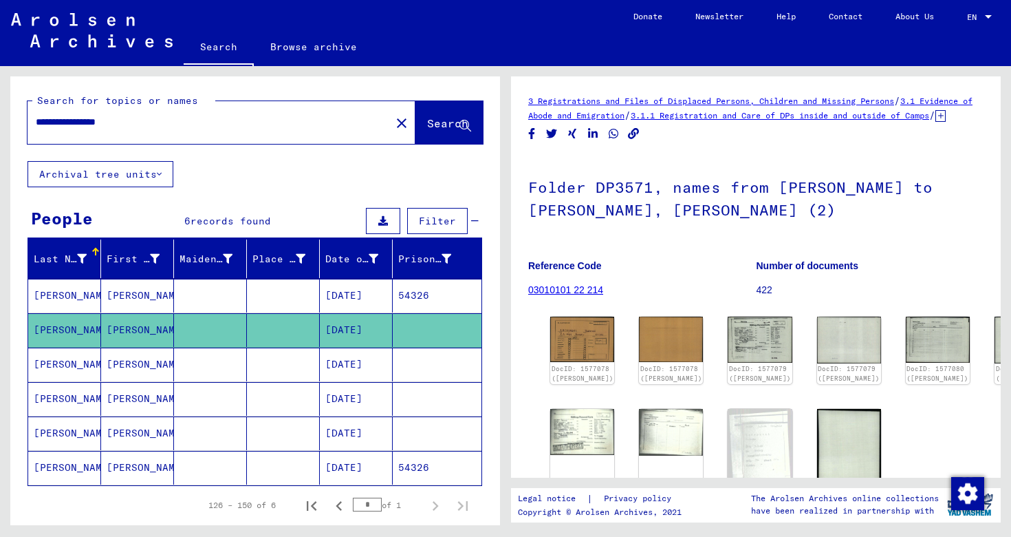
scroll to position [87, 0]
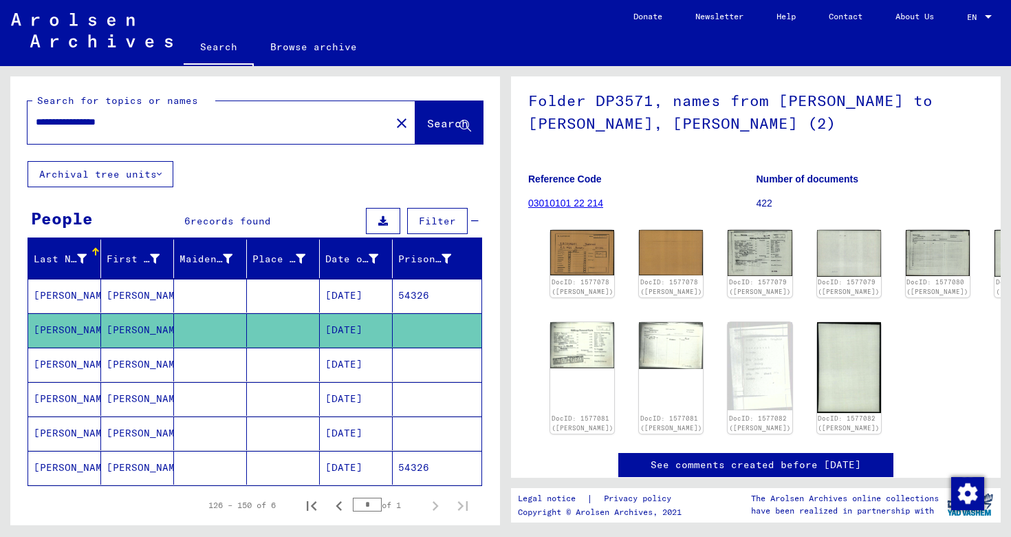
click at [279, 358] on mat-cell at bounding box center [283, 364] width 73 height 34
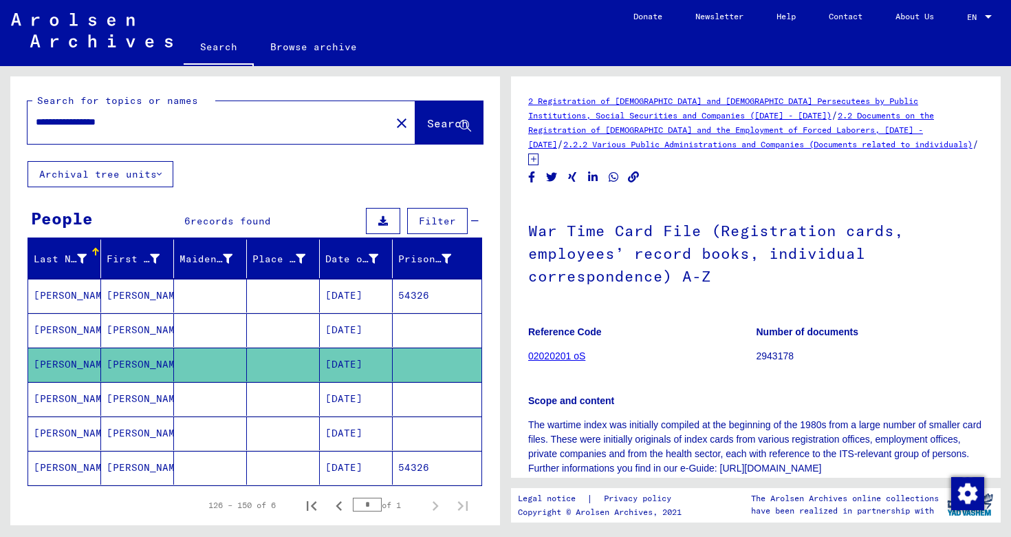
scroll to position [217, 0]
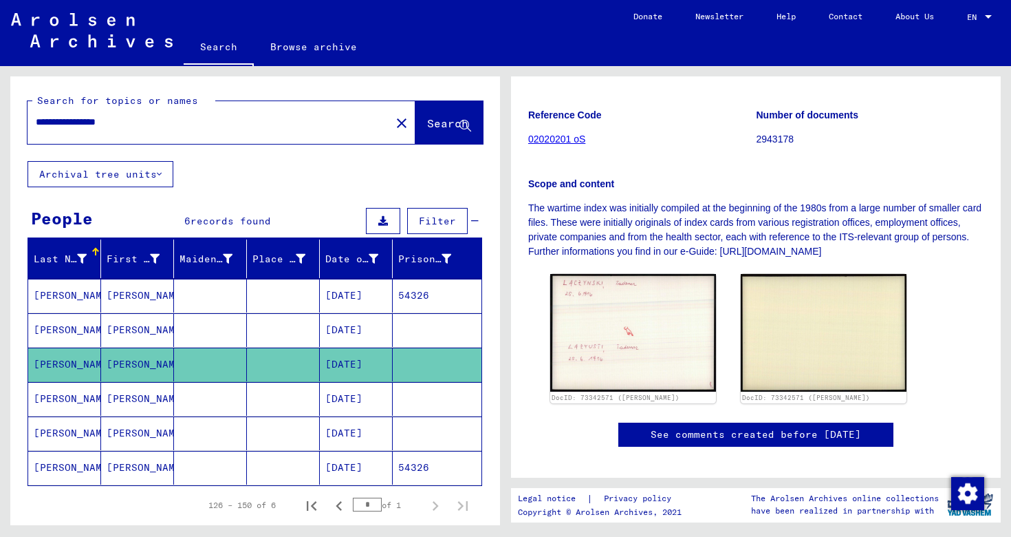
click at [248, 391] on mat-cell at bounding box center [283, 399] width 73 height 34
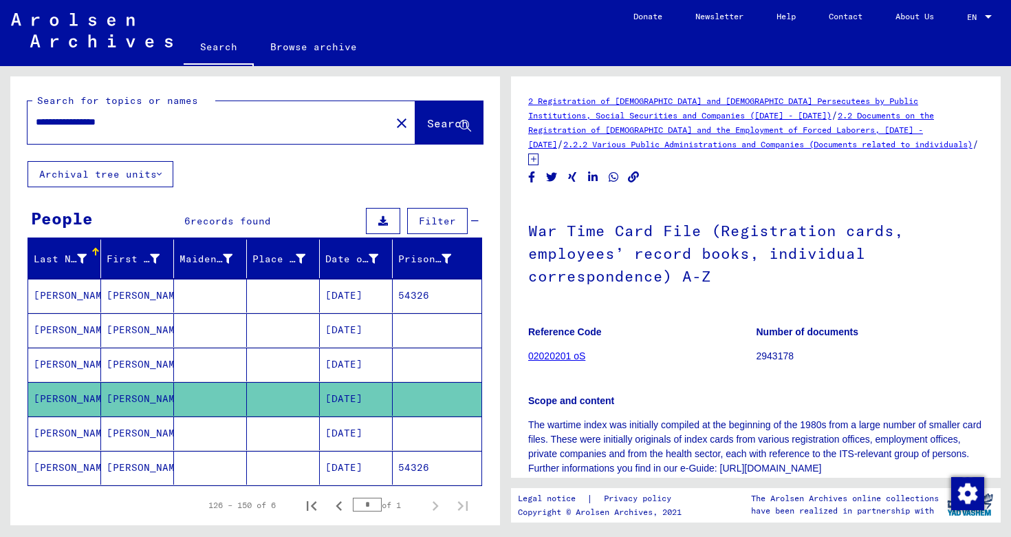
scroll to position [204, 0]
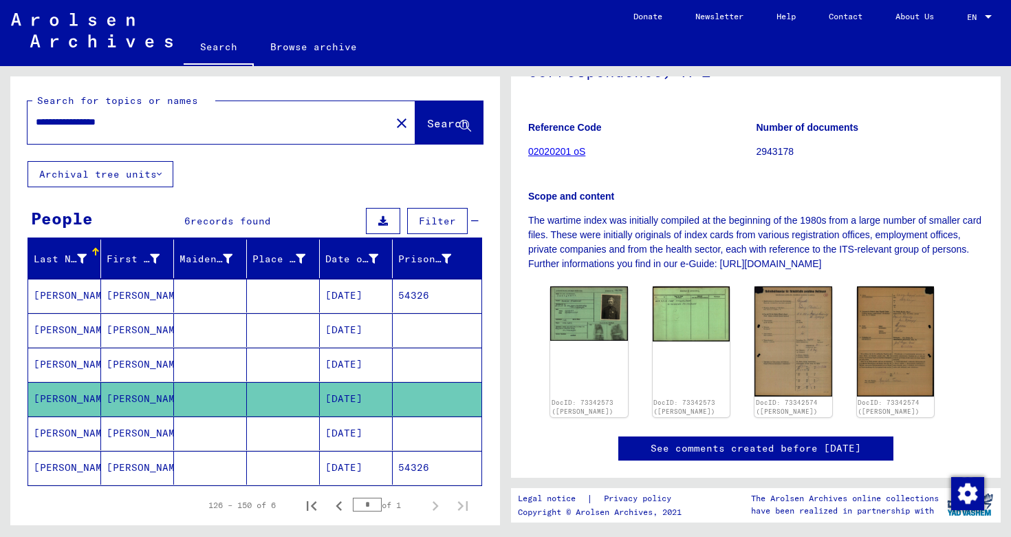
click at [287, 423] on mat-cell at bounding box center [283, 433] width 73 height 34
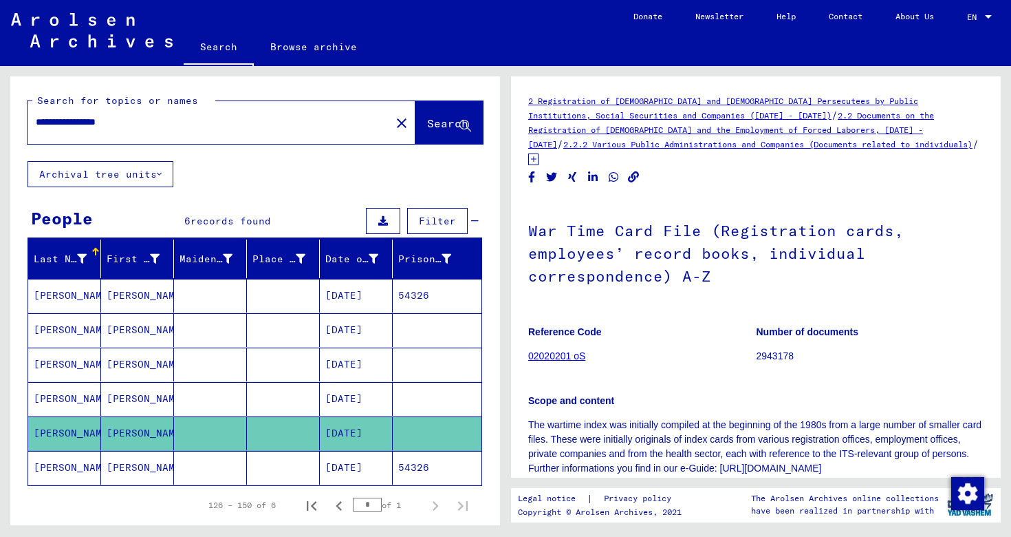
click at [275, 459] on mat-cell at bounding box center [283, 468] width 73 height 34
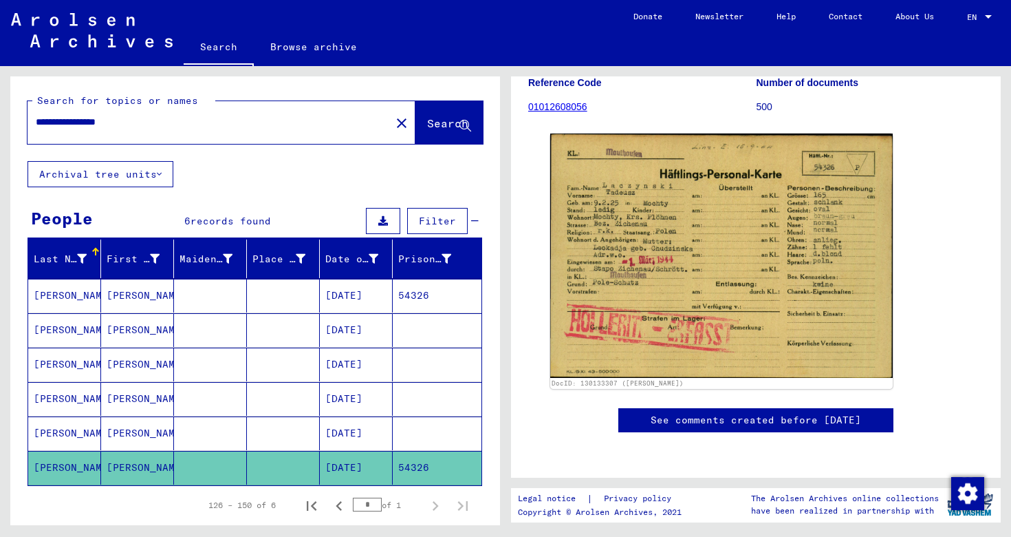
click at [251, 120] on input "**********" at bounding box center [209, 122] width 347 height 14
type input "********"
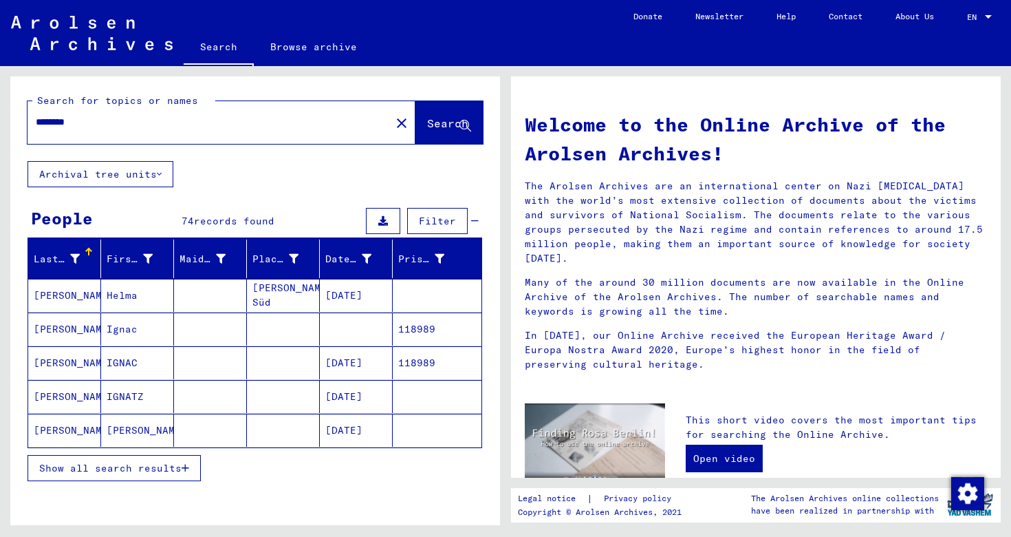
scroll to position [36, 0]
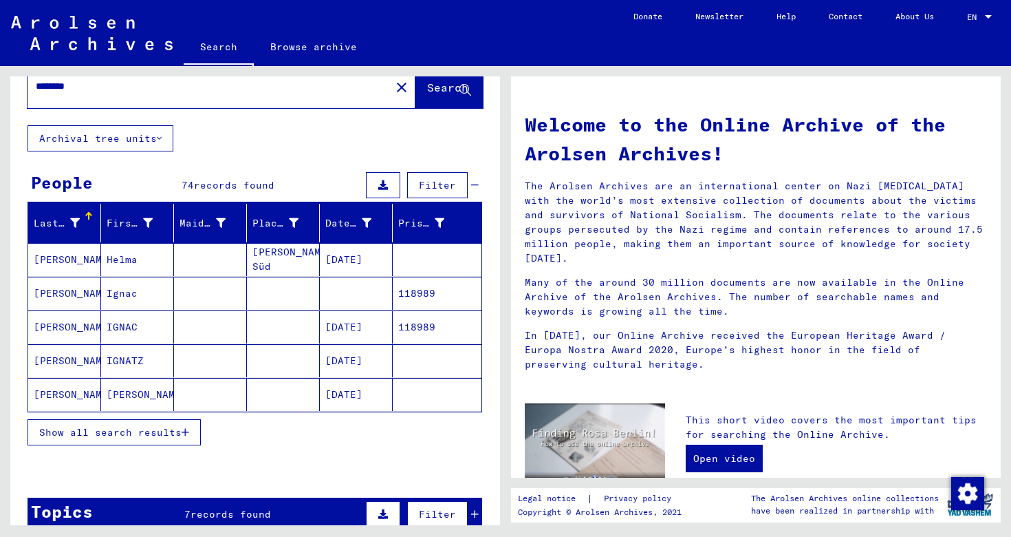
click at [158, 435] on span "Show all search results" at bounding box center [110, 432] width 142 height 12
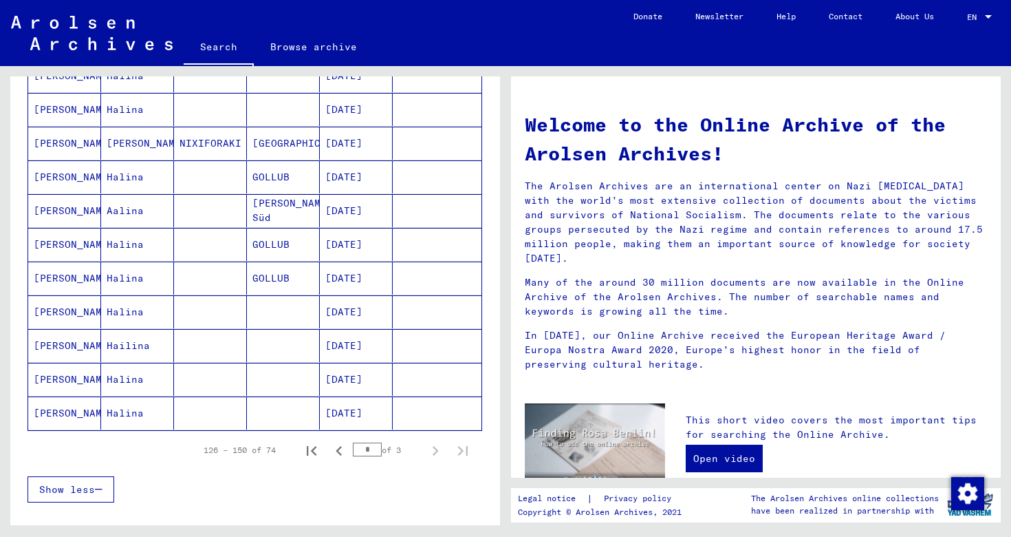
scroll to position [694, 0]
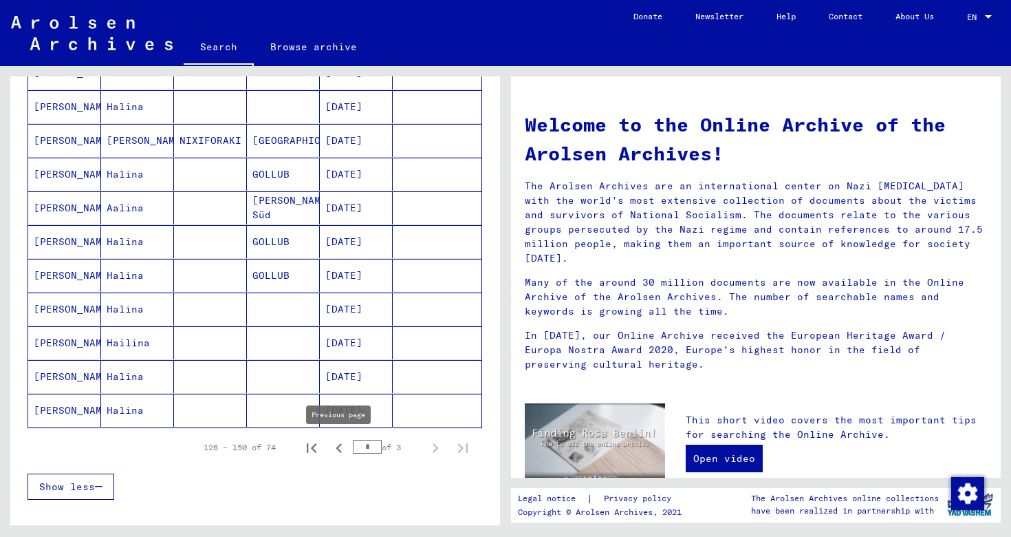
click at [342, 449] on icon "Previous page" at bounding box center [338, 447] width 19 height 19
type input "*"
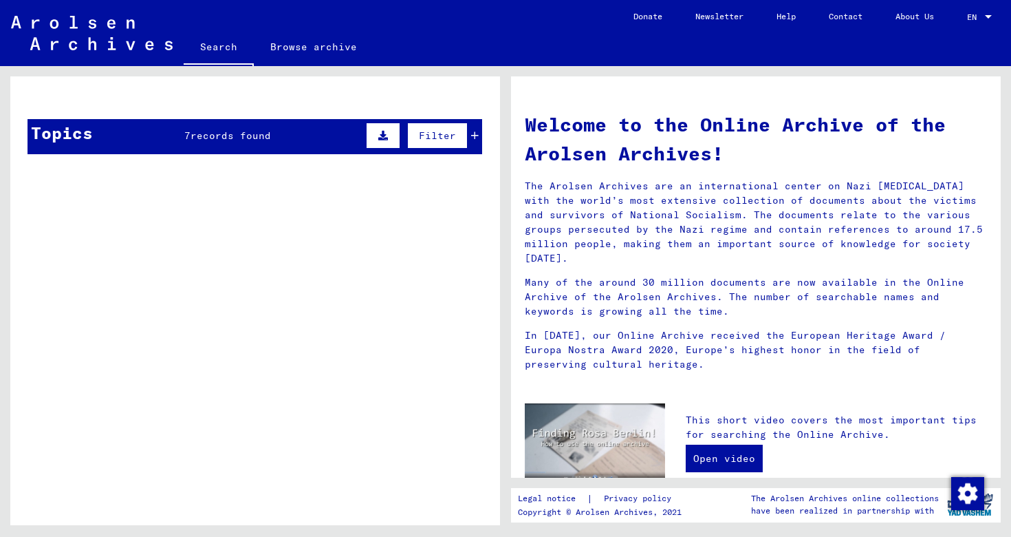
scroll to position [0, 0]
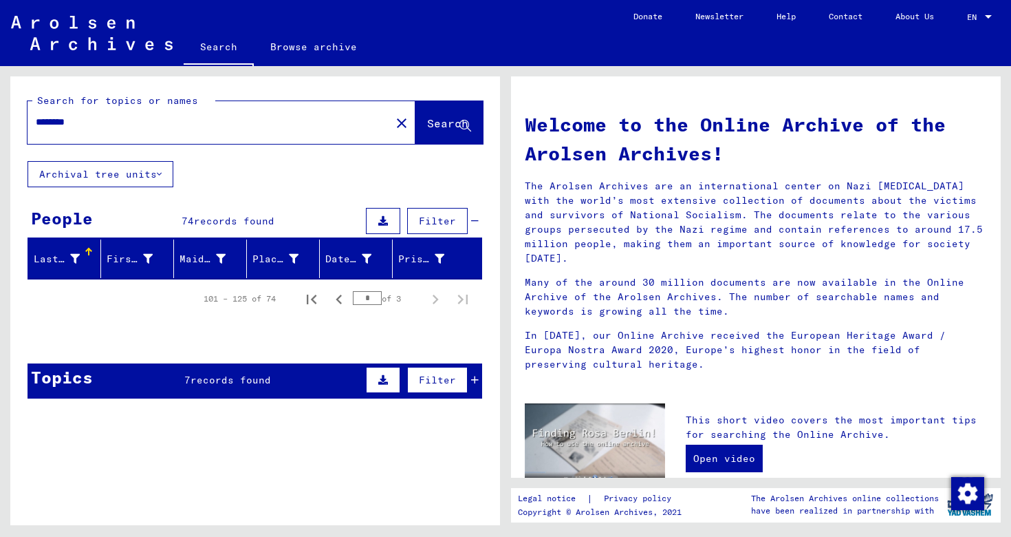
click at [237, 128] on input "********" at bounding box center [205, 122] width 338 height 14
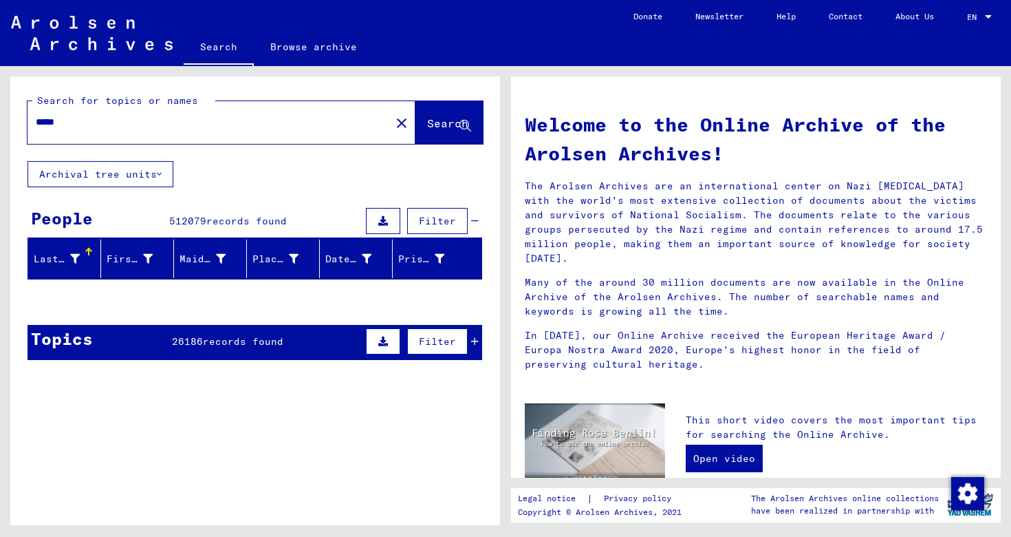
click at [276, 116] on input "*****" at bounding box center [205, 122] width 338 height 14
click at [37, 125] on input "*****" at bounding box center [205, 122] width 338 height 14
type input "**********"
click at [460, 134] on button "Search" at bounding box center [448, 122] width 67 height 43
